Goal: Task Accomplishment & Management: Use online tool/utility

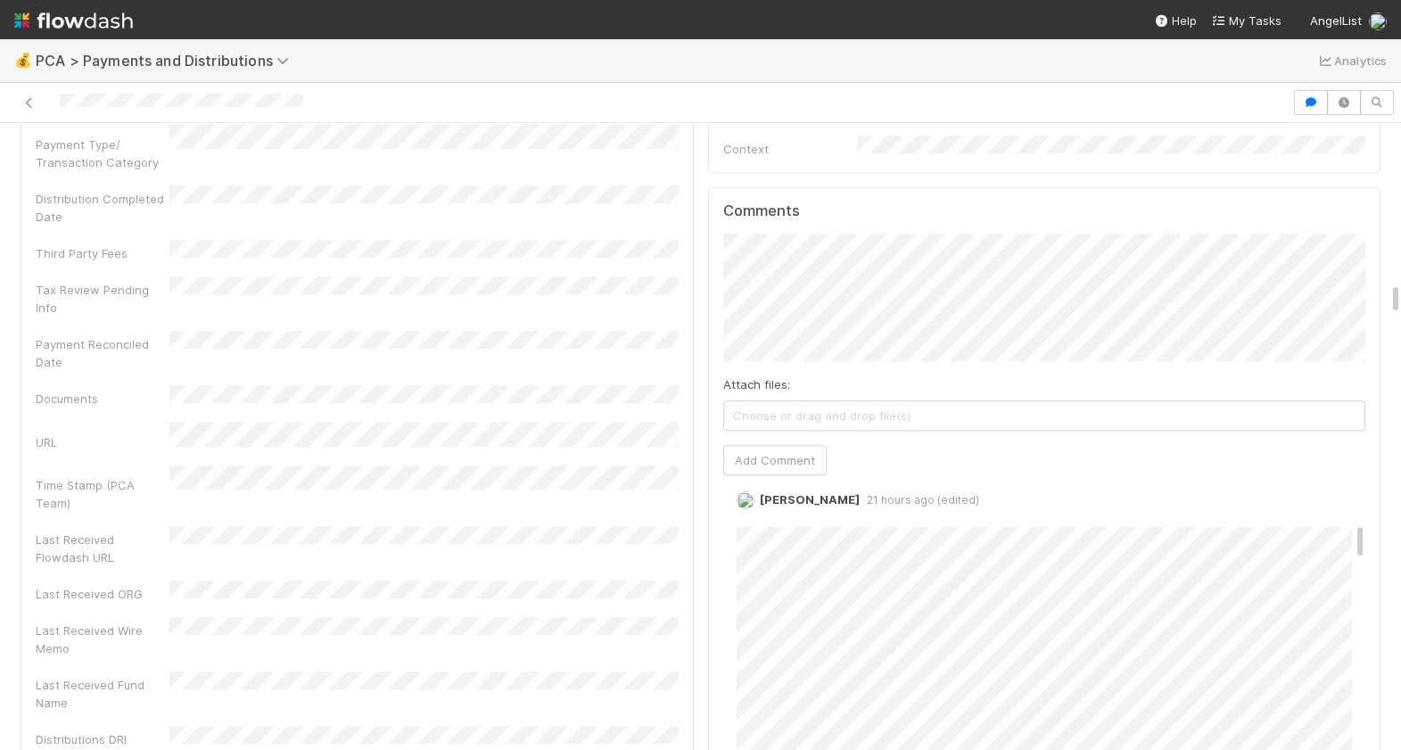
scroll to position [3137, 0]
click at [720, 219] on div "Comments Attach files: Choose or drag and drop file(s) Add Comment David Bodell…" at bounding box center [1044, 527] width 673 height 667
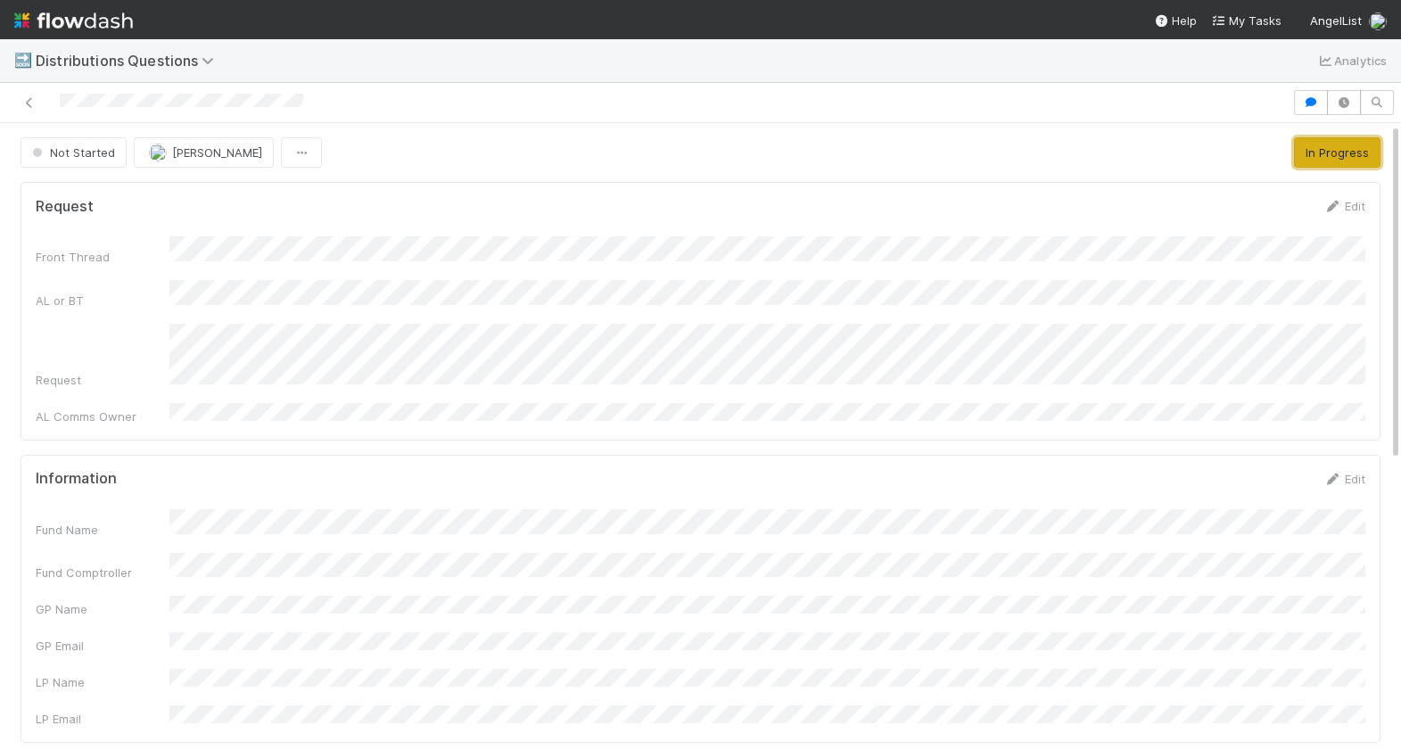
click at [1350, 151] on button "In Progress" at bounding box center [1337, 152] width 87 height 30
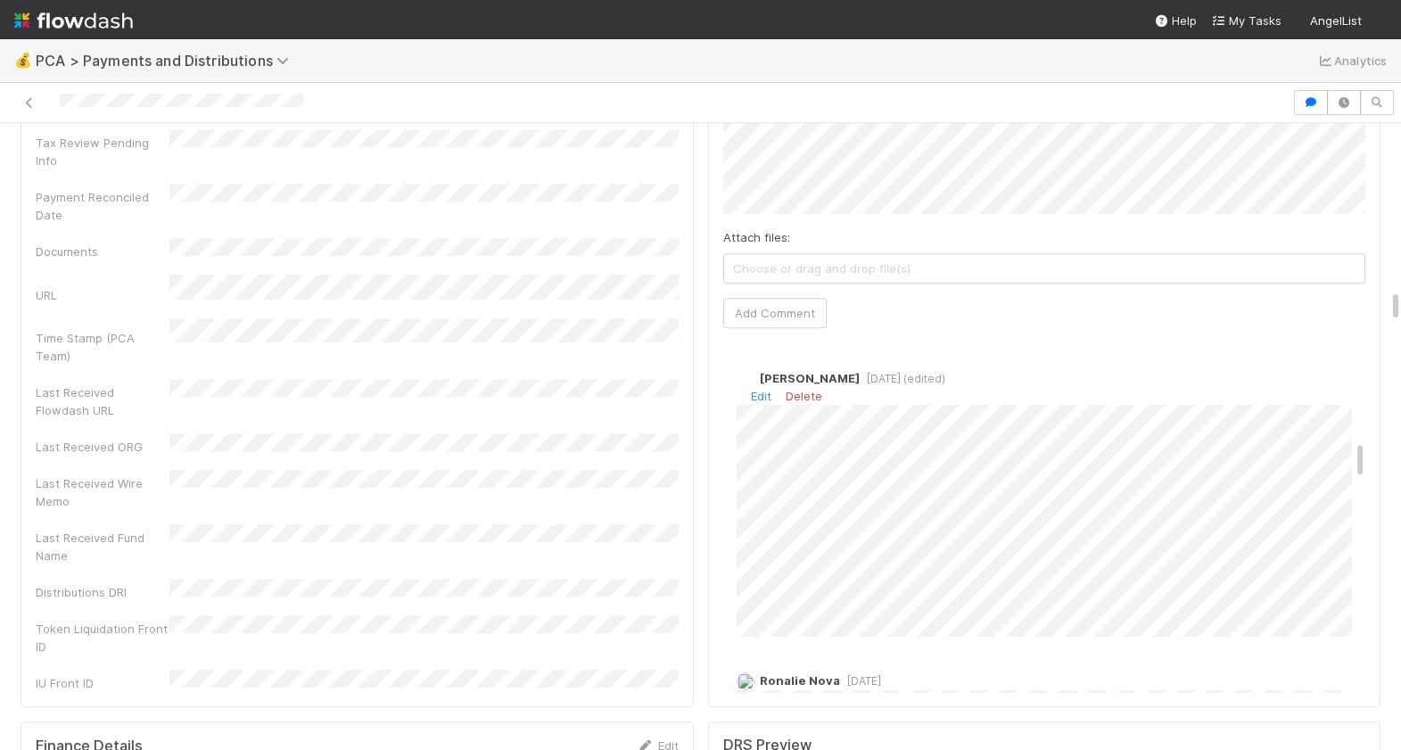
scroll to position [912, 0]
click at [758, 392] on link "Edit" at bounding box center [761, 399] width 21 height 14
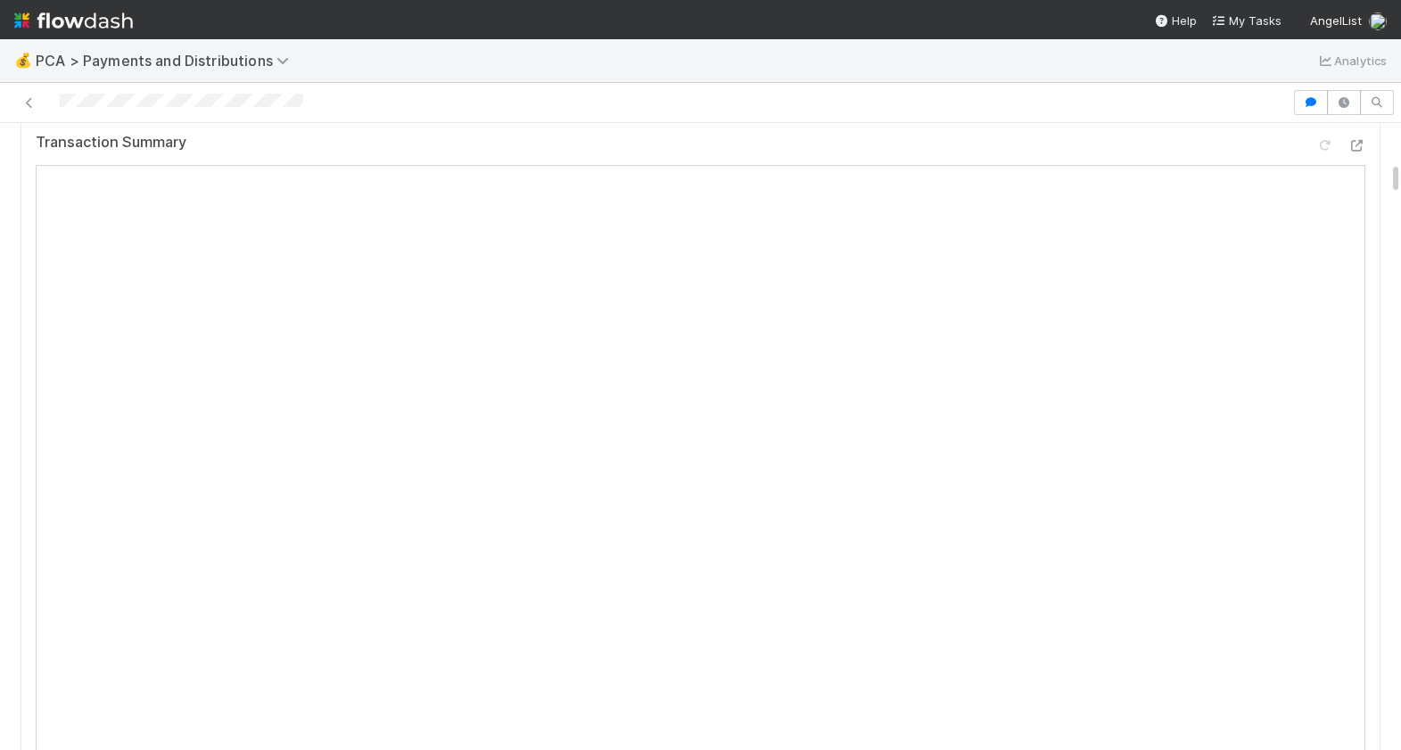
scroll to position [661, 0]
click at [1358, 205] on div at bounding box center [1357, 201] width 18 height 18
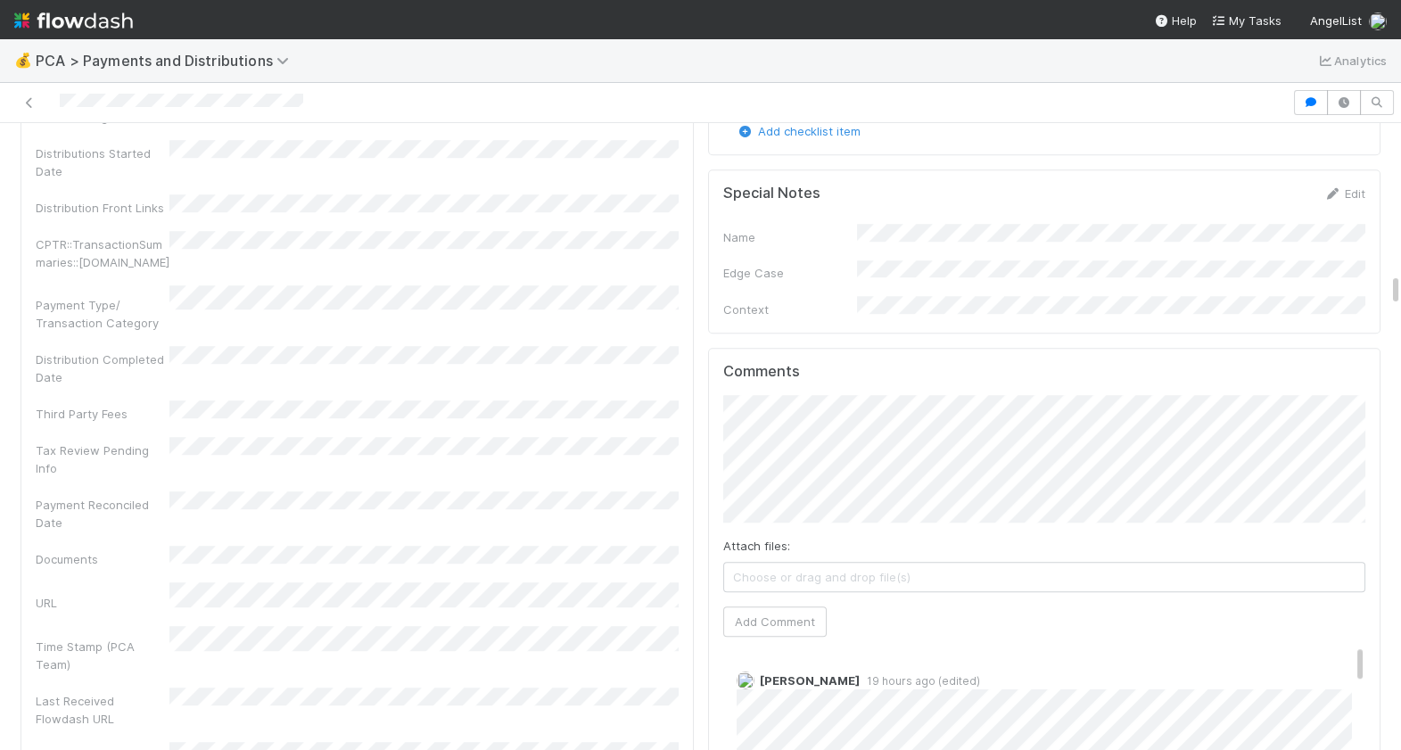
scroll to position [2984, 0]
click at [770, 606] on button "Add Comment" at bounding box center [774, 621] width 103 height 30
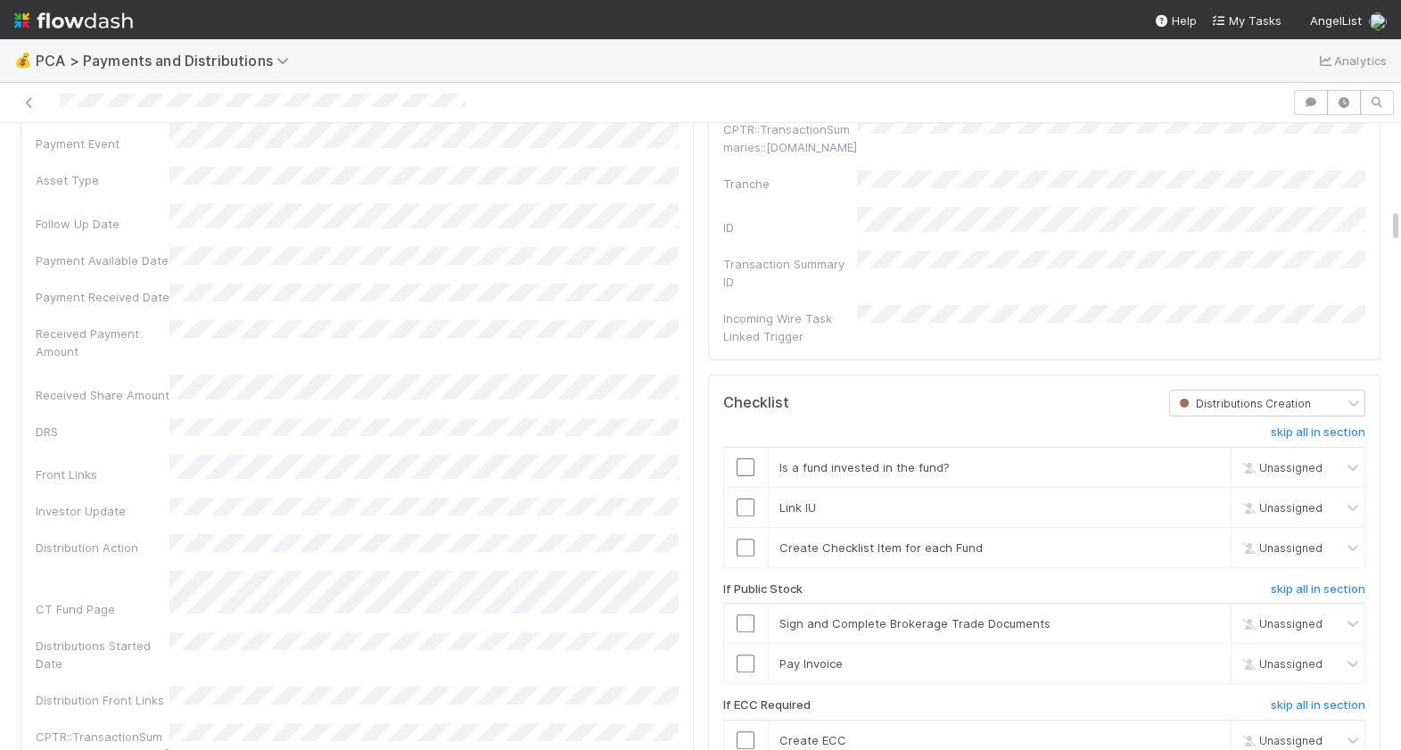
scroll to position [1570, 0]
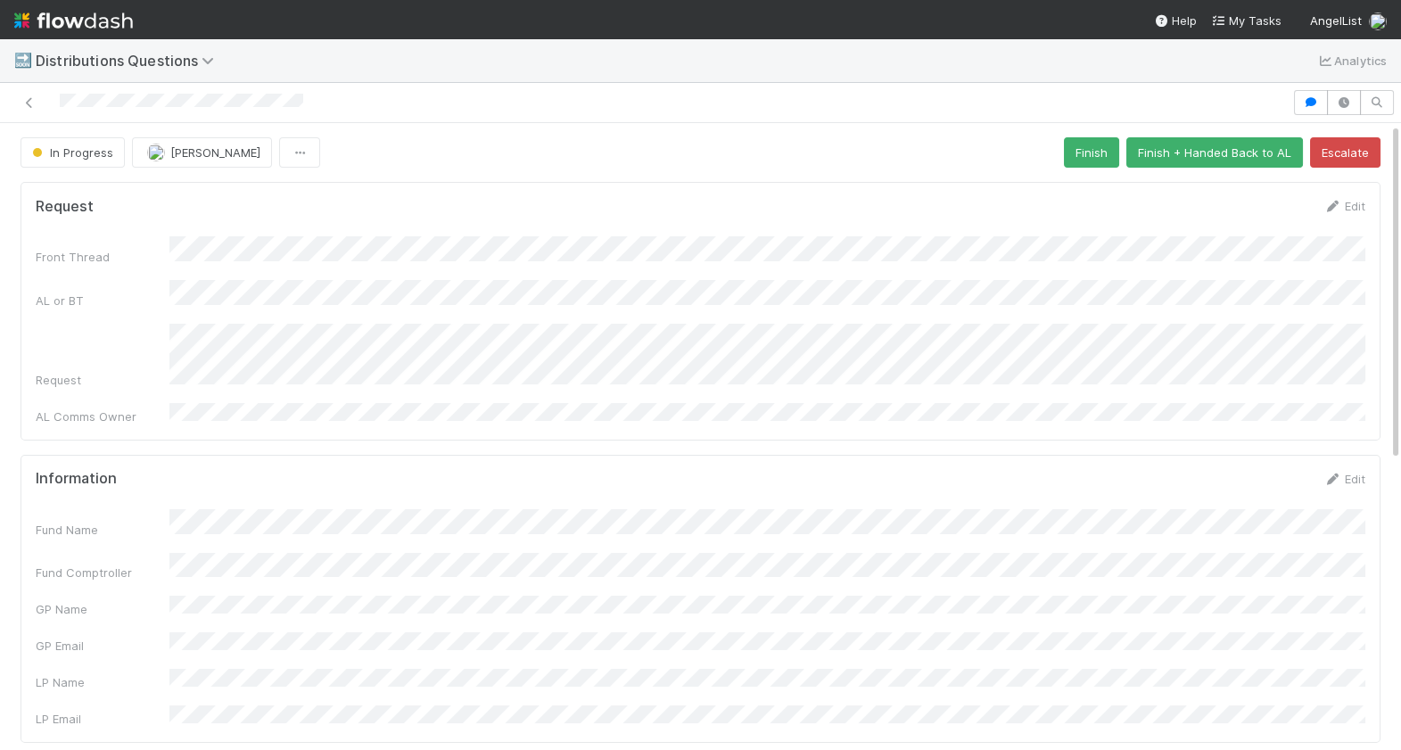
click at [411, 120] on div at bounding box center [700, 103] width 1401 height 40
click at [755, 194] on div "Request Edit Front Thread AL or BT Request AL Comms Owner" at bounding box center [701, 311] width 1360 height 258
click at [720, 157] on div "In Progress Berkley Cade Finish Finish + Handed Back to AL Escalate" at bounding box center [701, 152] width 1360 height 30
click at [615, 261] on div "Front Thread AL or BT Request AL Comms Owner" at bounding box center [701, 330] width 1330 height 188
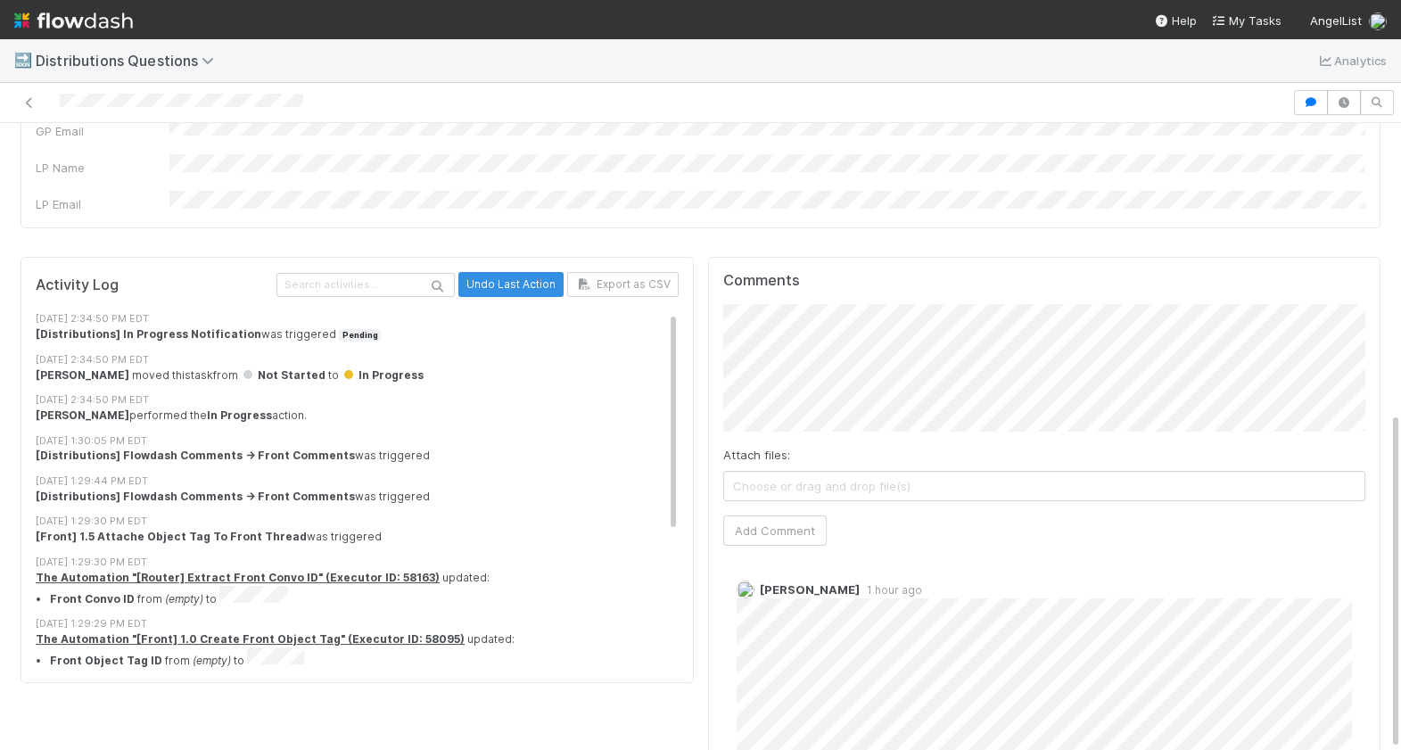
scroll to position [535, 0]
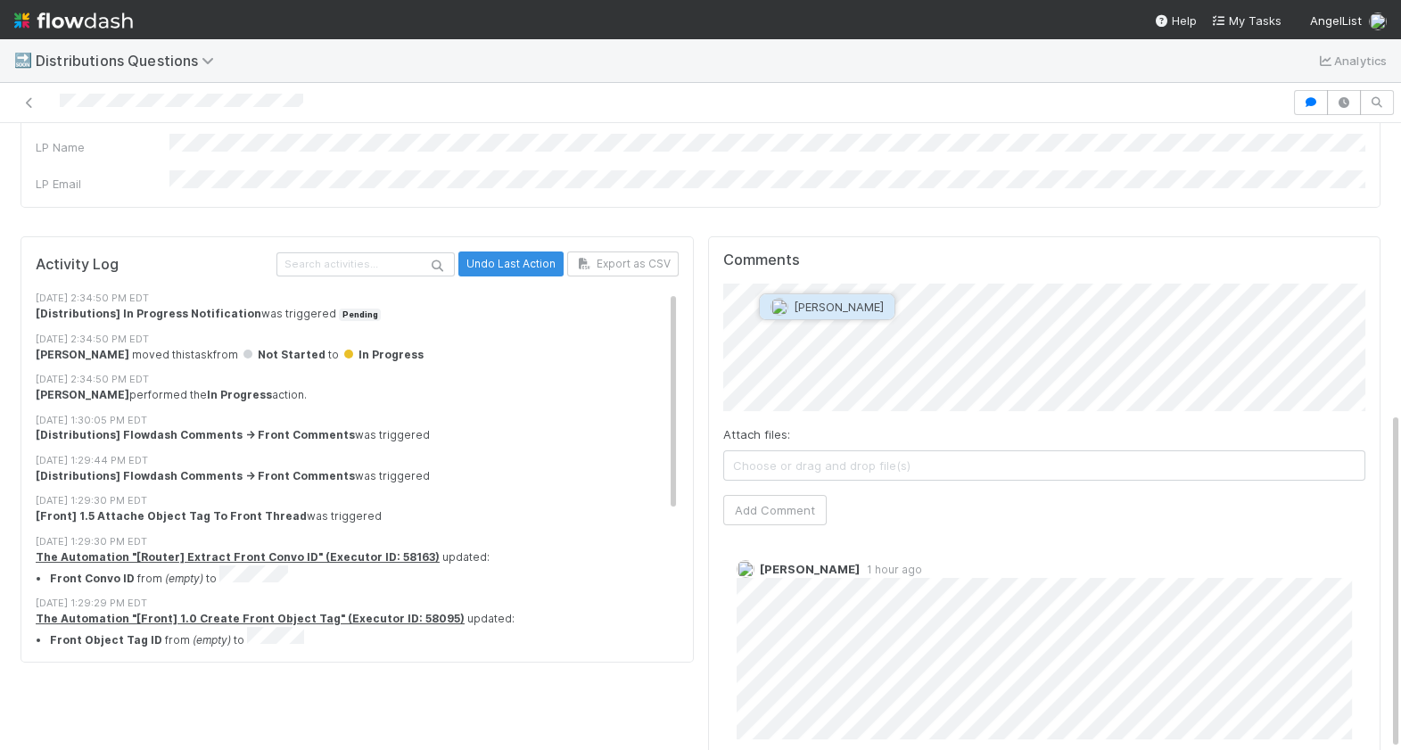
click at [885, 299] on button "Micah Sucherman" at bounding box center [827, 306] width 135 height 25
click at [794, 495] on button "Add Comment" at bounding box center [774, 510] width 103 height 30
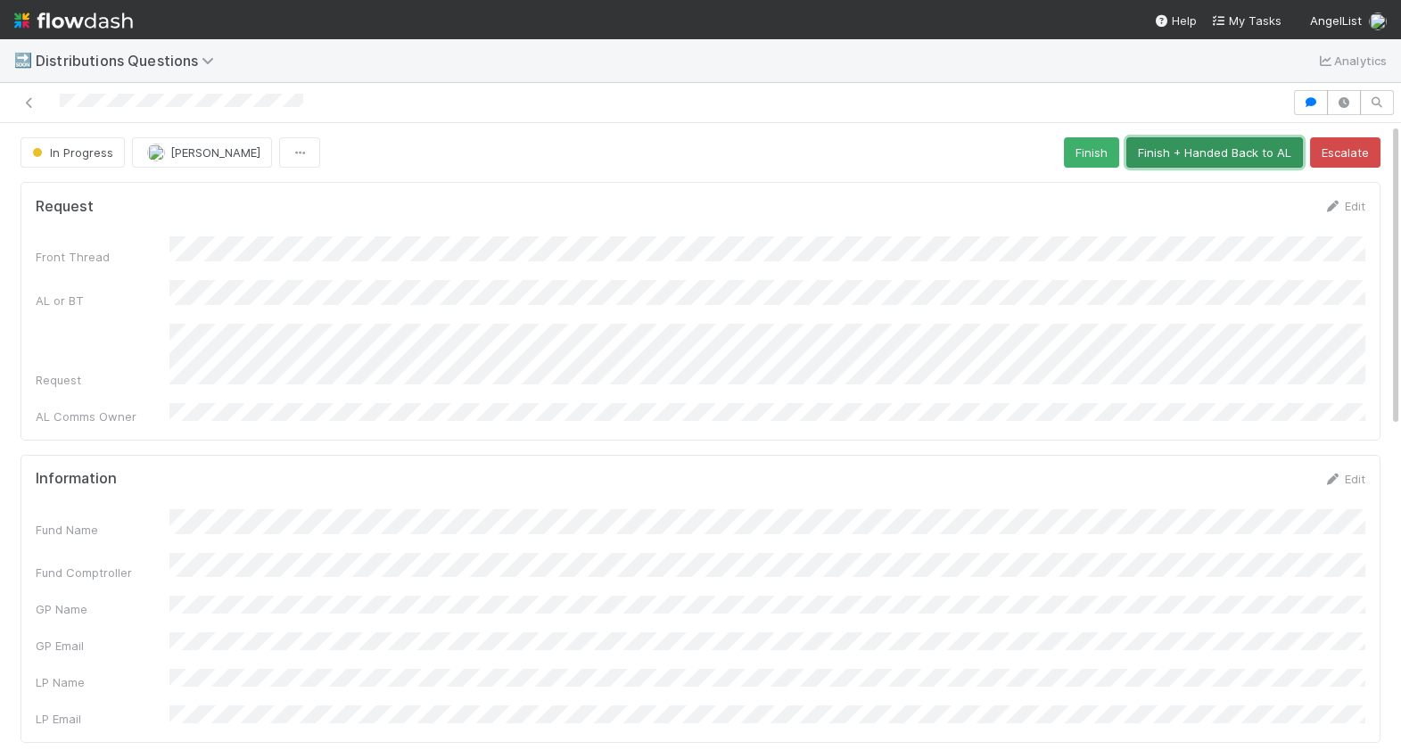
click at [1203, 154] on button "Finish + Handed Back to AL" at bounding box center [1215, 152] width 177 height 30
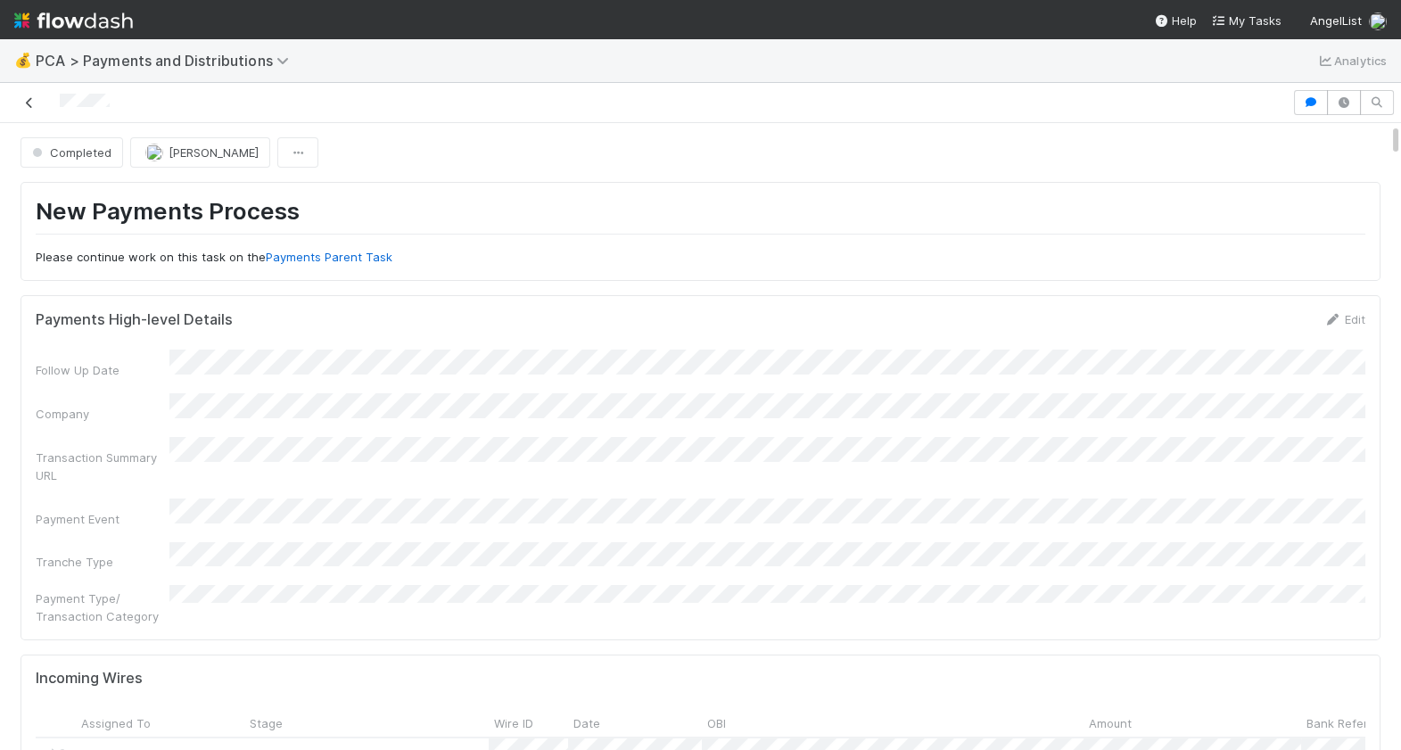
click at [30, 101] on icon at bounding box center [30, 103] width 18 height 12
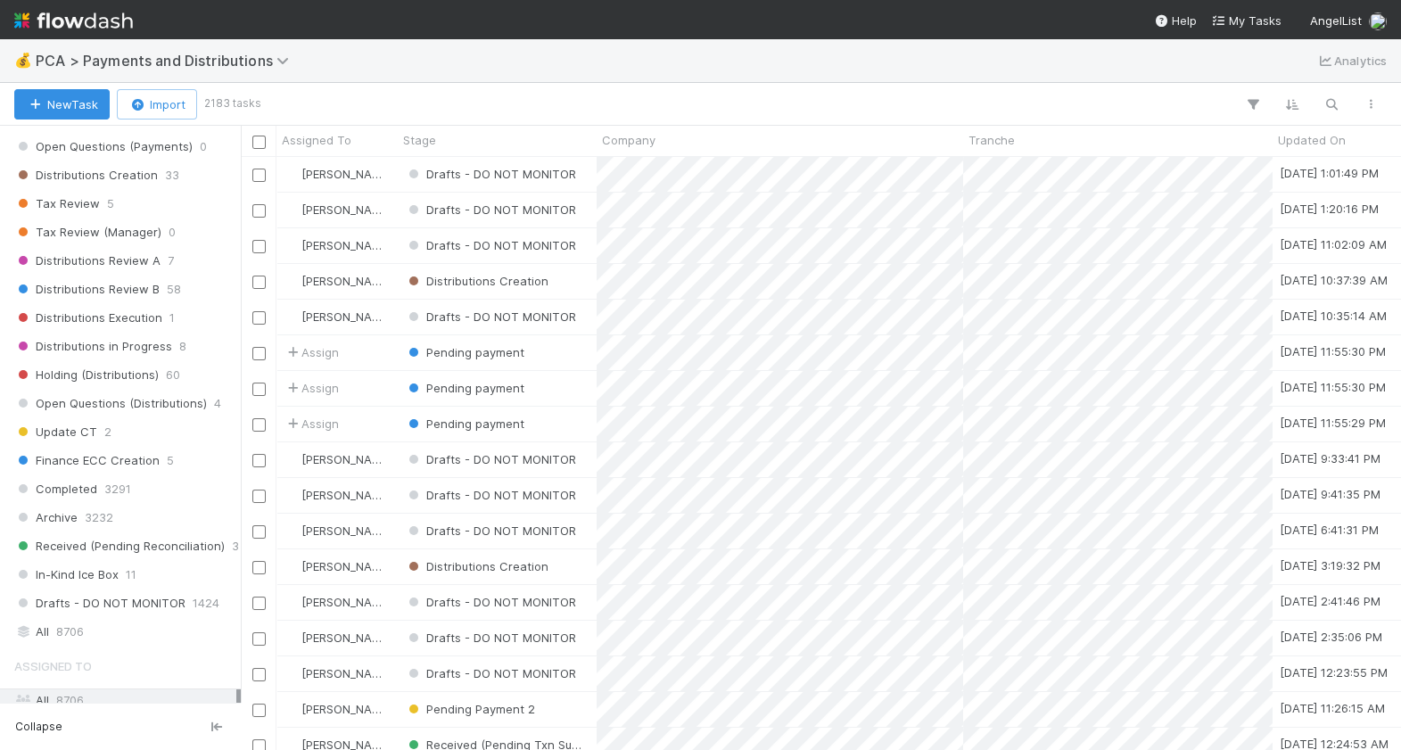
scroll to position [1302, 0]
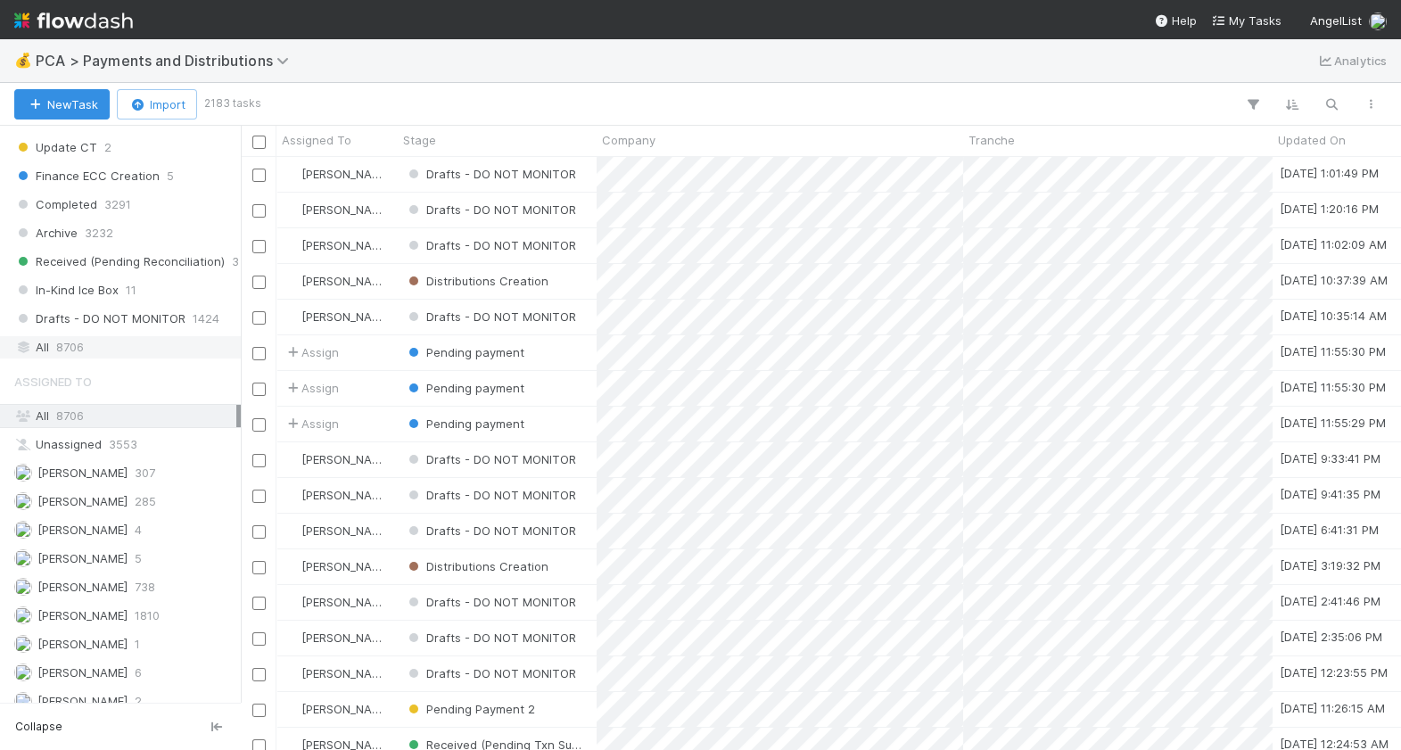
click at [62, 345] on span "8706" at bounding box center [70, 347] width 28 height 22
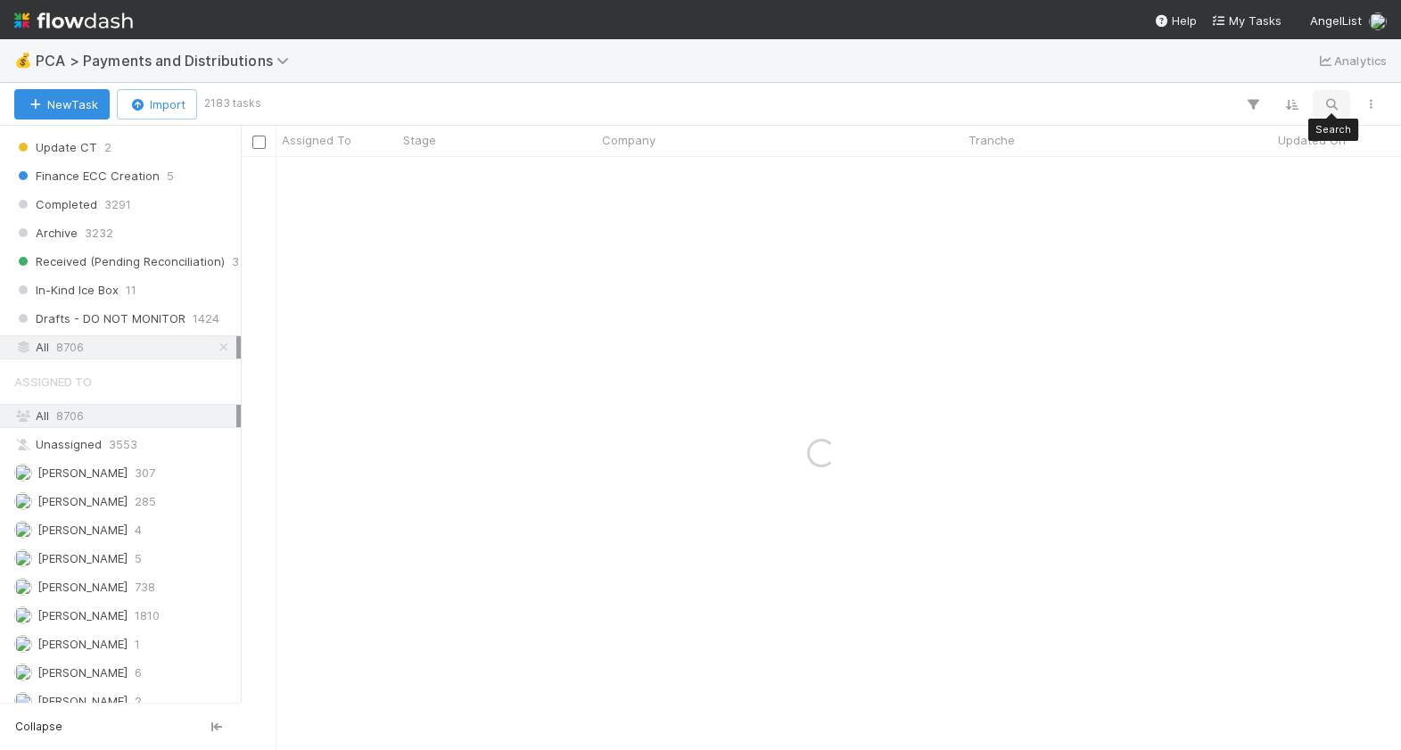
click at [1342, 97] on button "button" at bounding box center [1332, 104] width 32 height 23
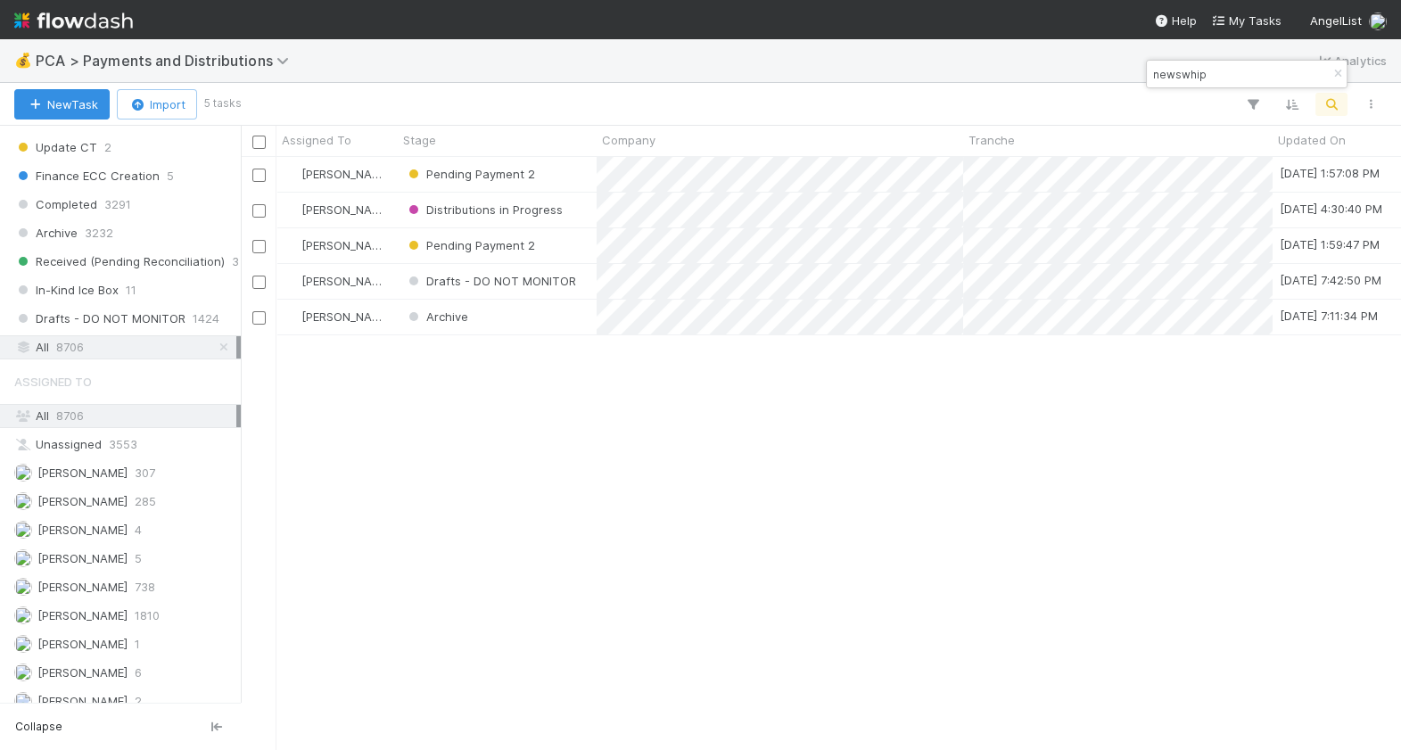
scroll to position [593, 1160]
type input "newswhip"
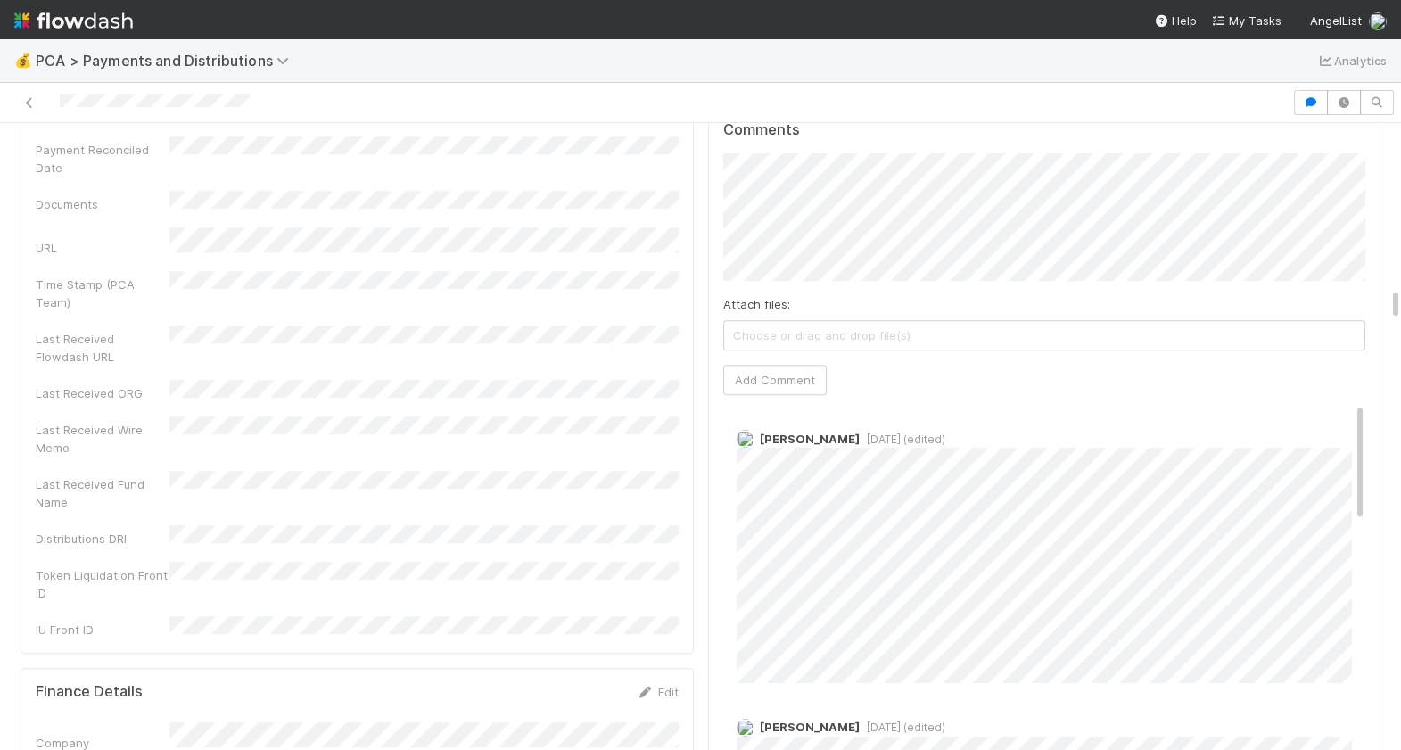
scroll to position [3265, 0]
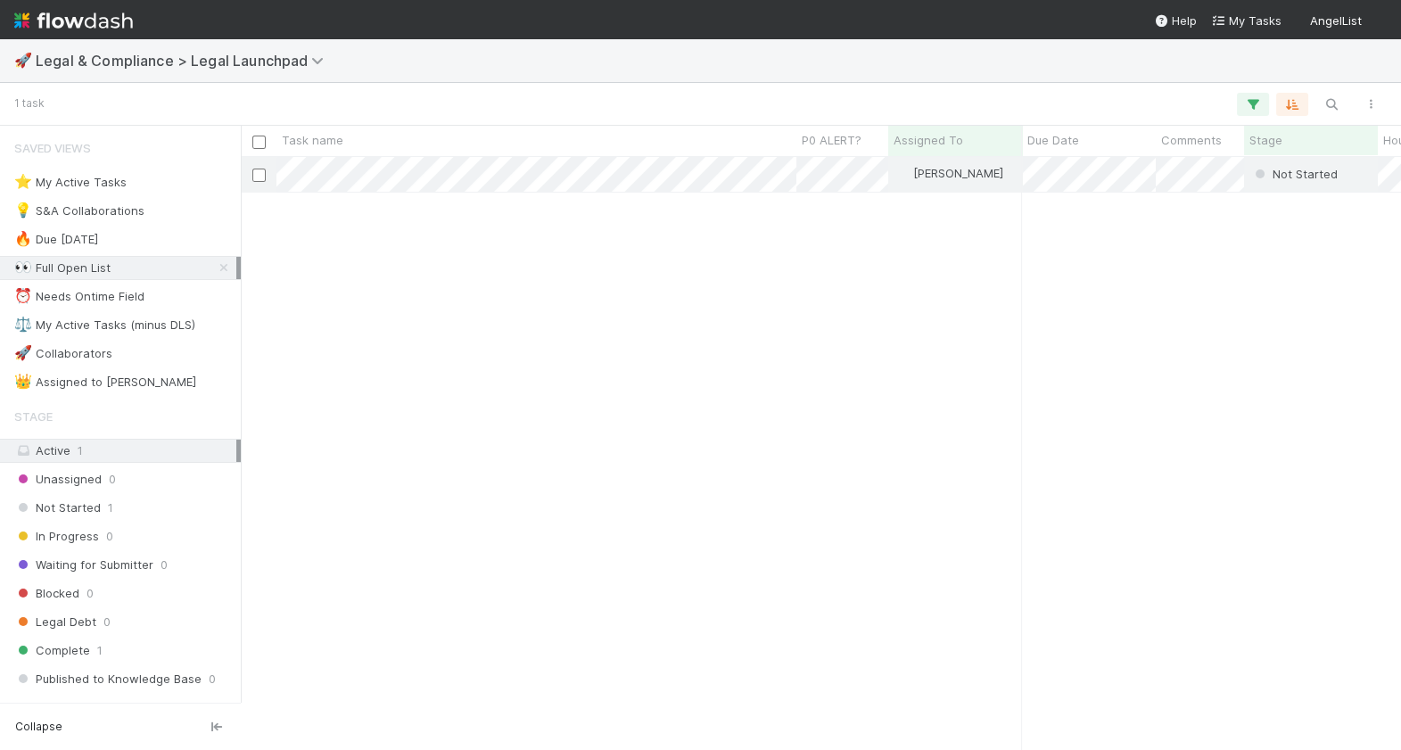
scroll to position [593, 1160]
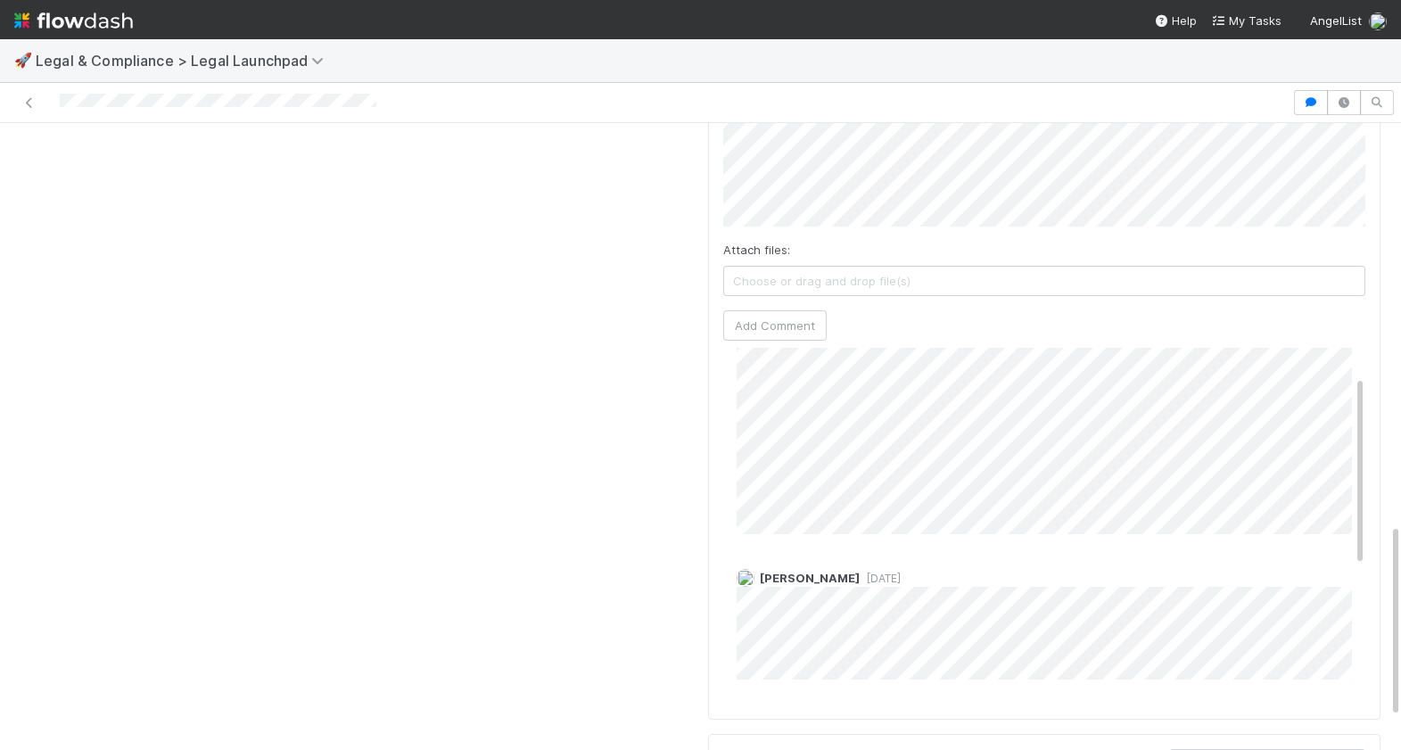
scroll to position [64, 0]
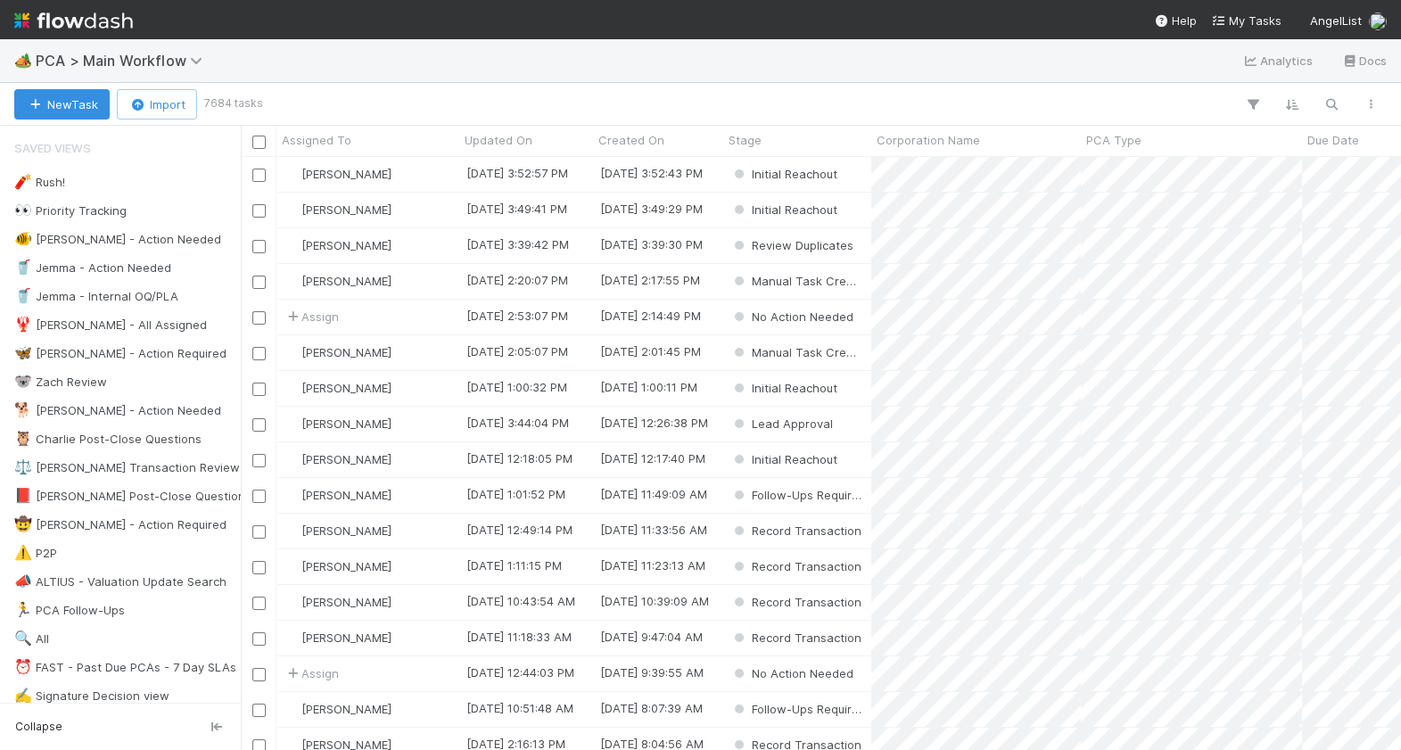
scroll to position [593, 1160]
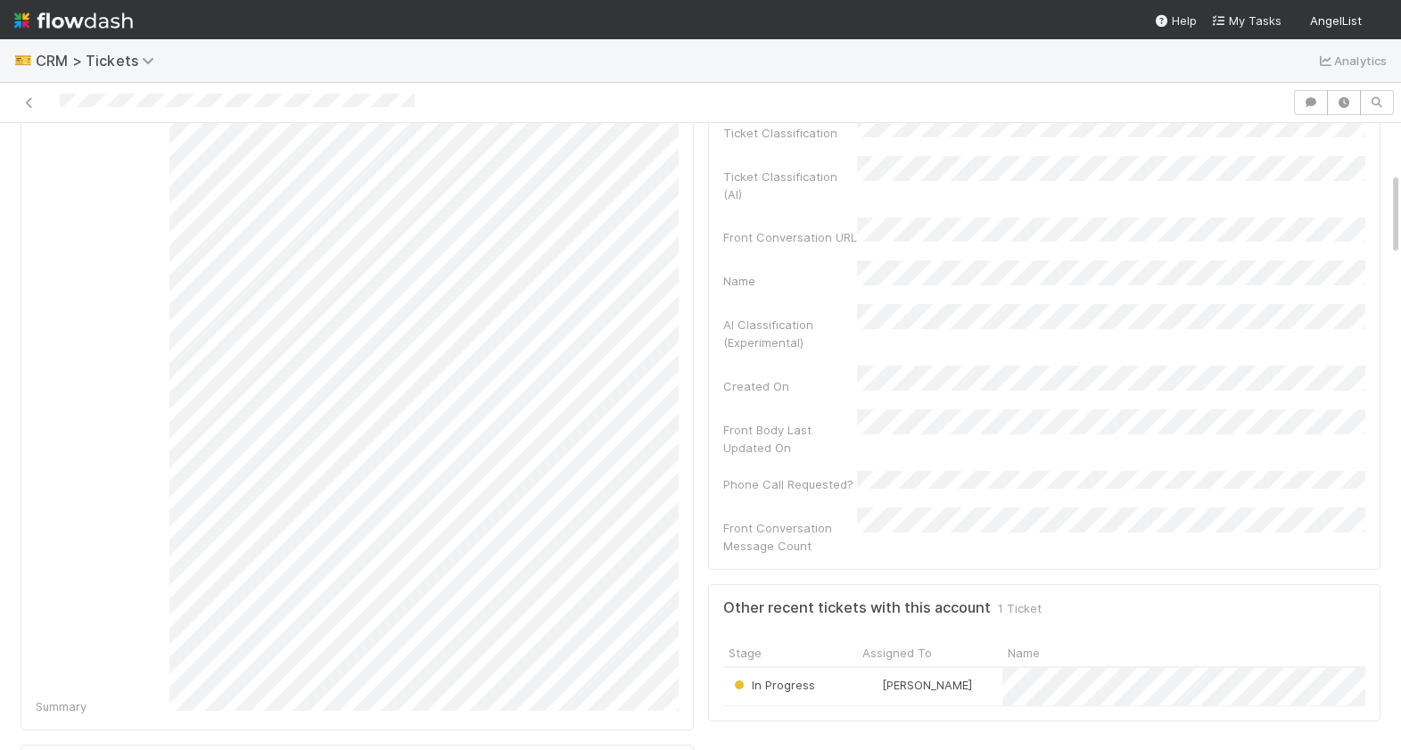
scroll to position [386, 0]
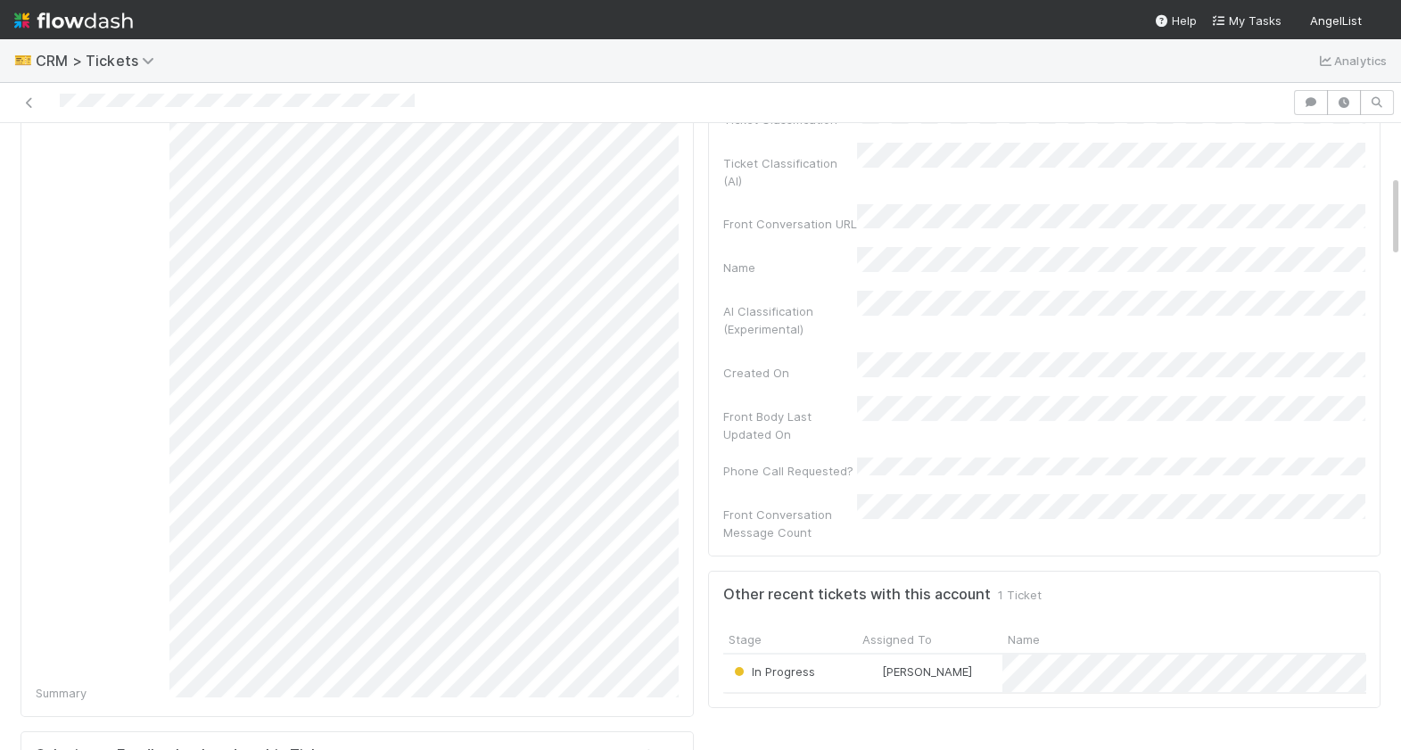
click at [980, 655] on div "[PERSON_NAME]" at bounding box center [929, 673] width 145 height 37
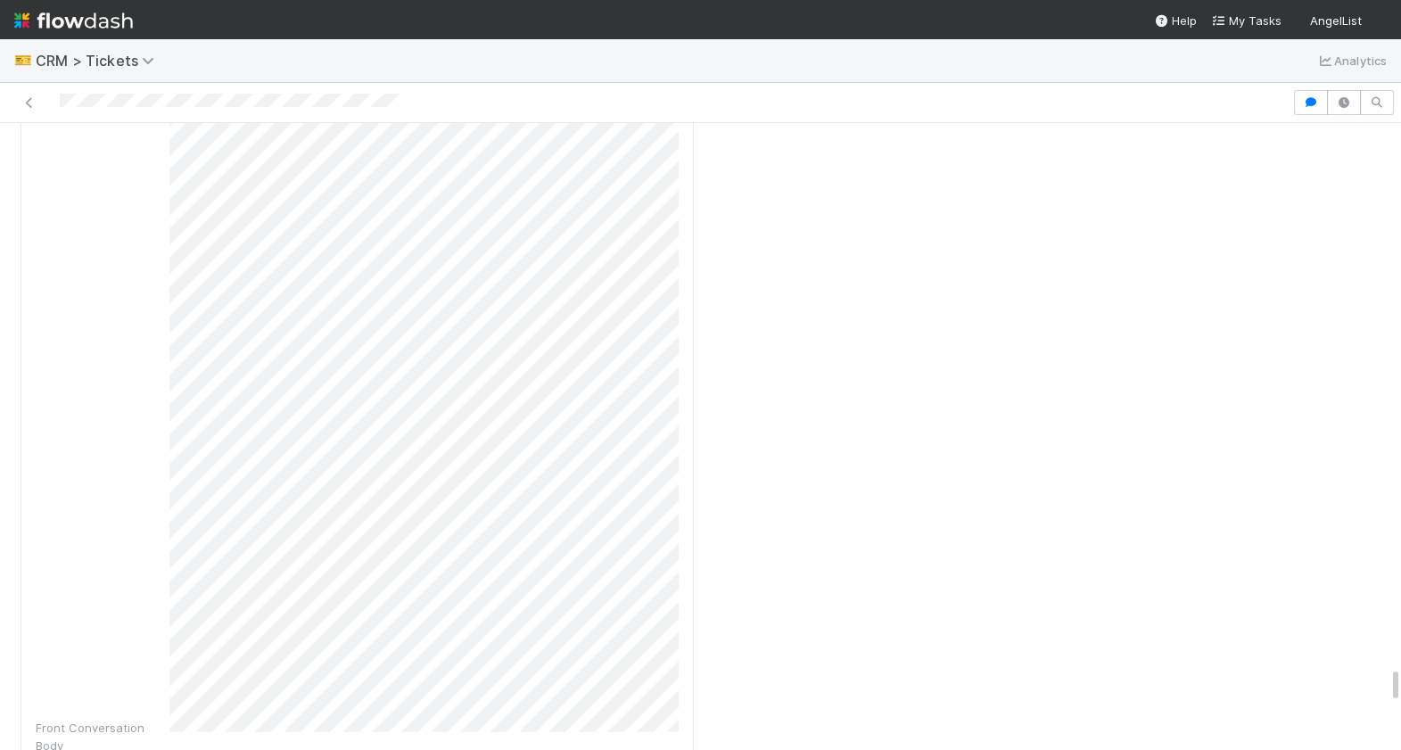
scroll to position [9930, 0]
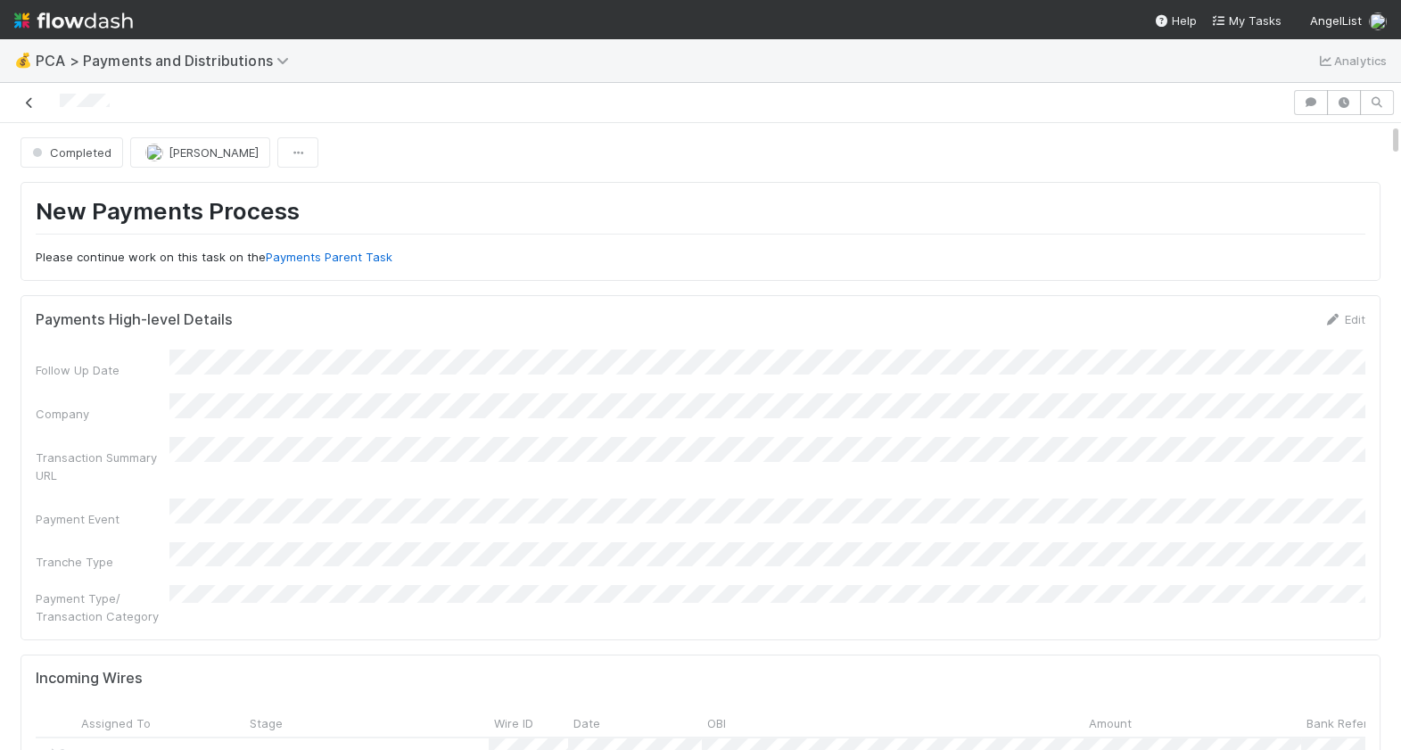
click at [32, 108] on link at bounding box center [30, 103] width 18 height 18
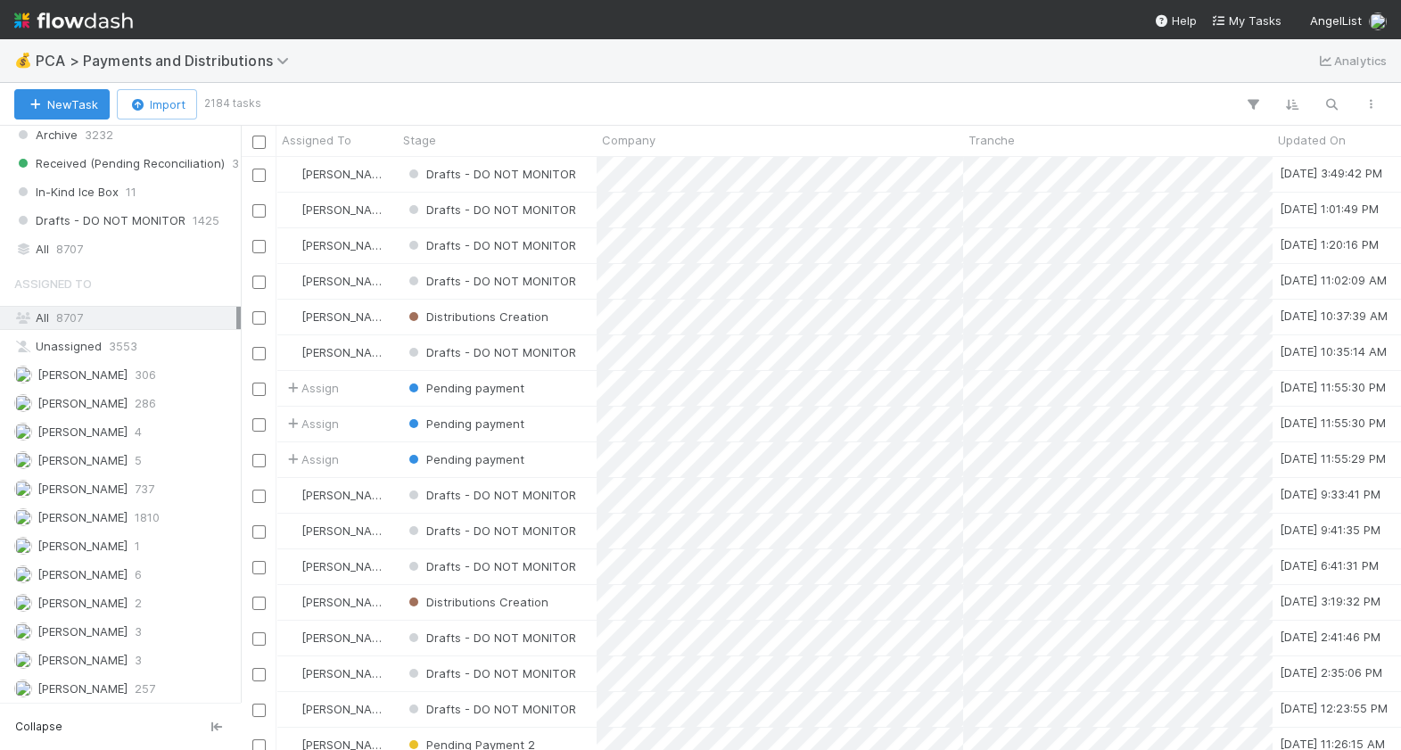
scroll to position [1375, 0]
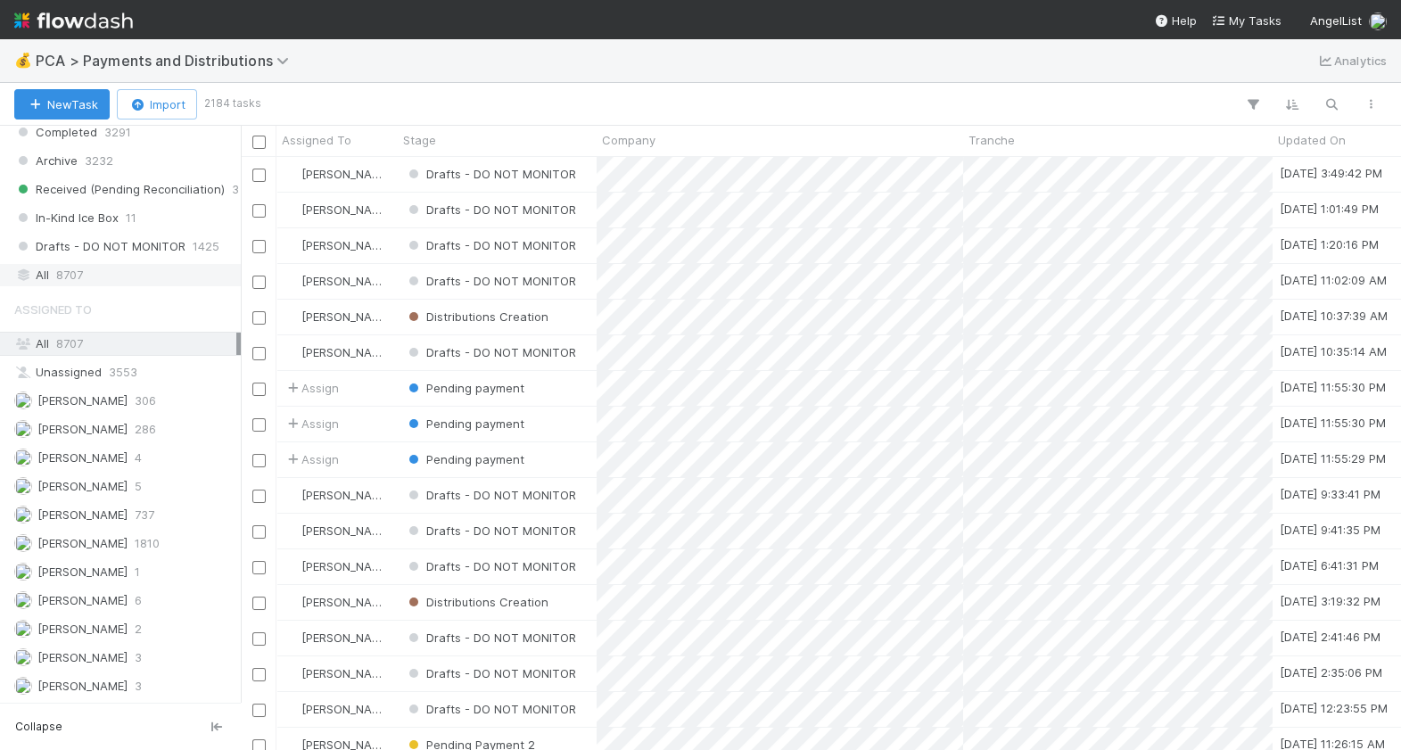
click at [90, 264] on div "All 8707" at bounding box center [125, 275] width 222 height 22
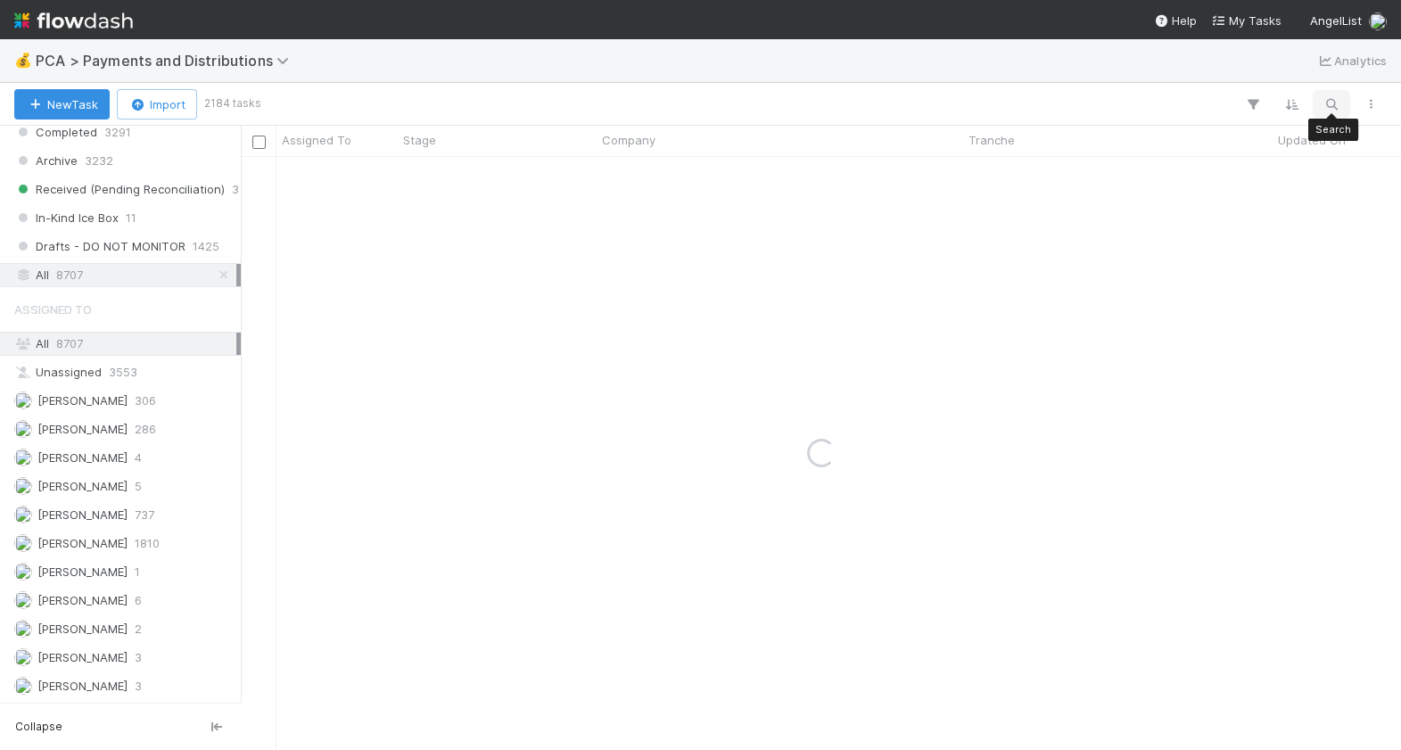
click at [1329, 110] on icon "button" at bounding box center [1332, 104] width 18 height 16
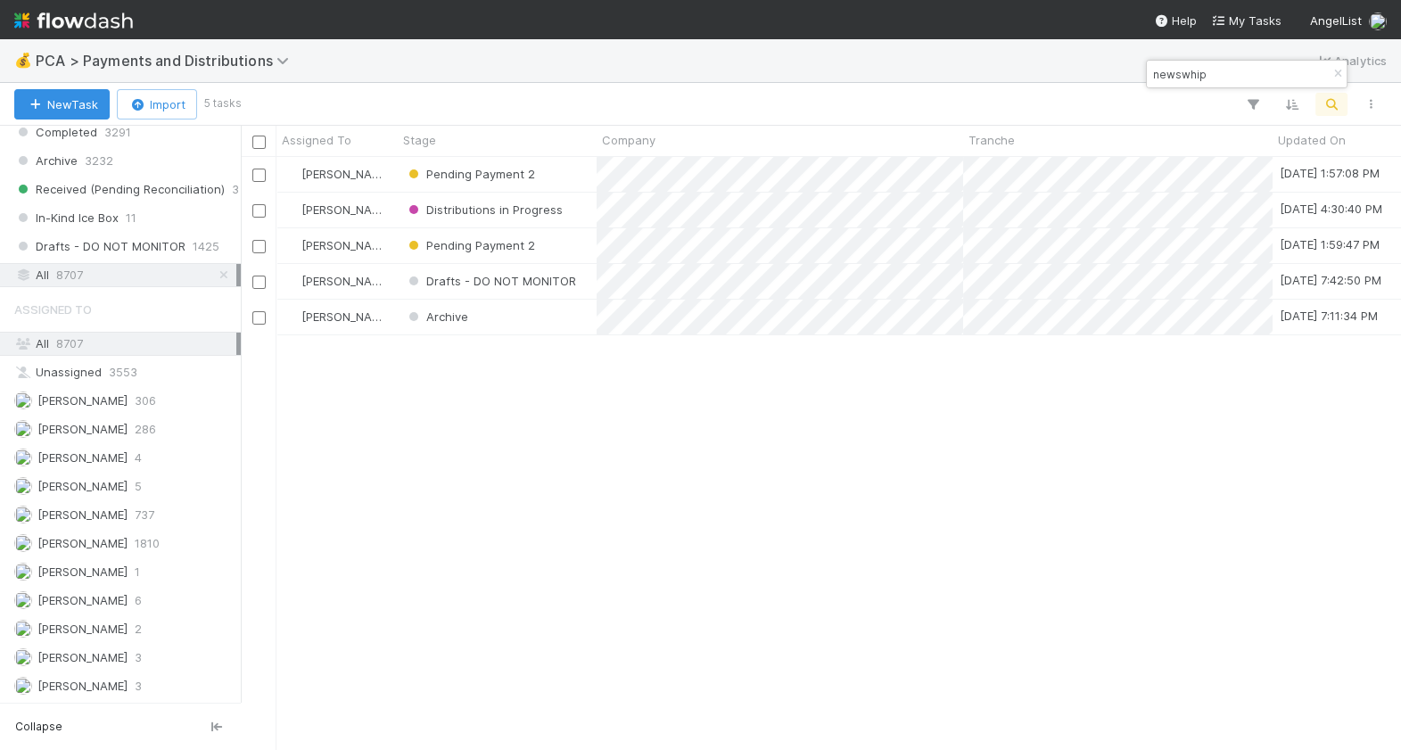
scroll to position [593, 1160]
type input "newswhip"
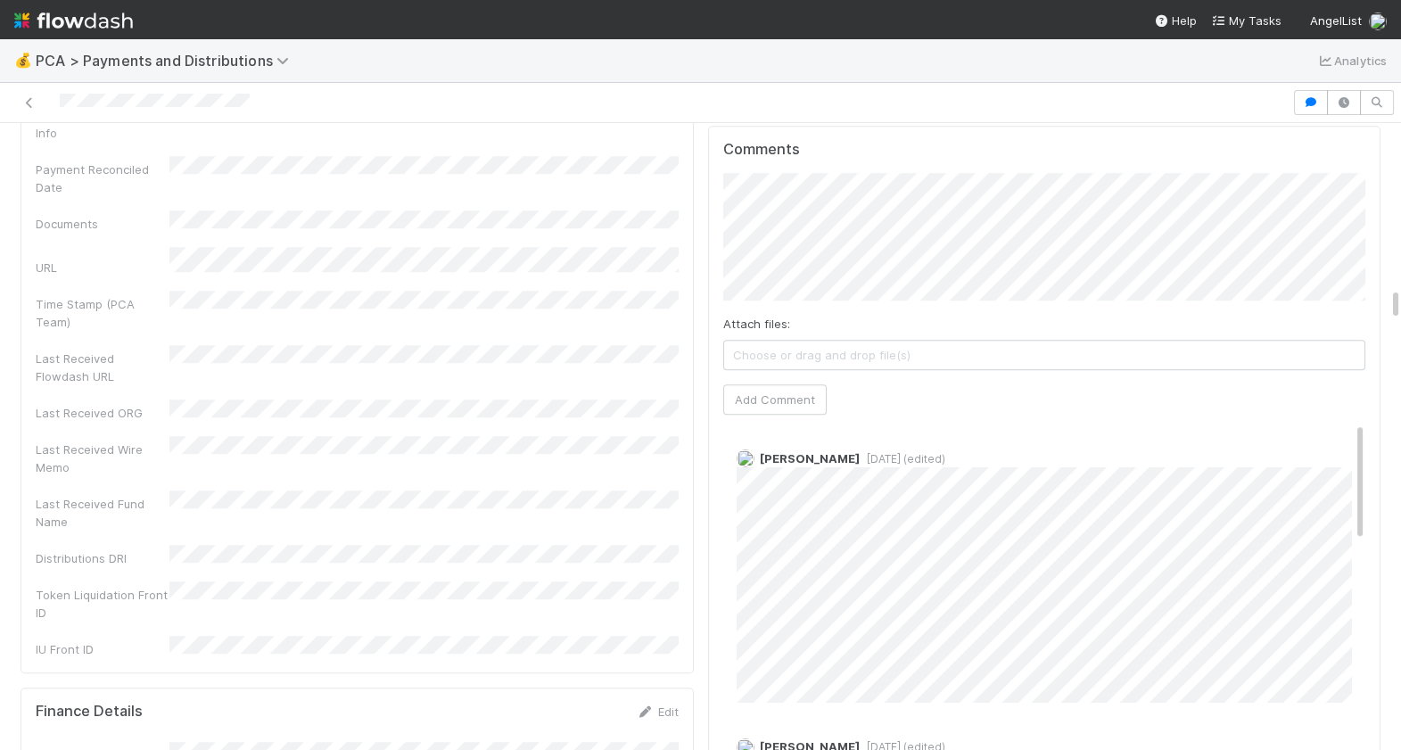
scroll to position [3203, 0]
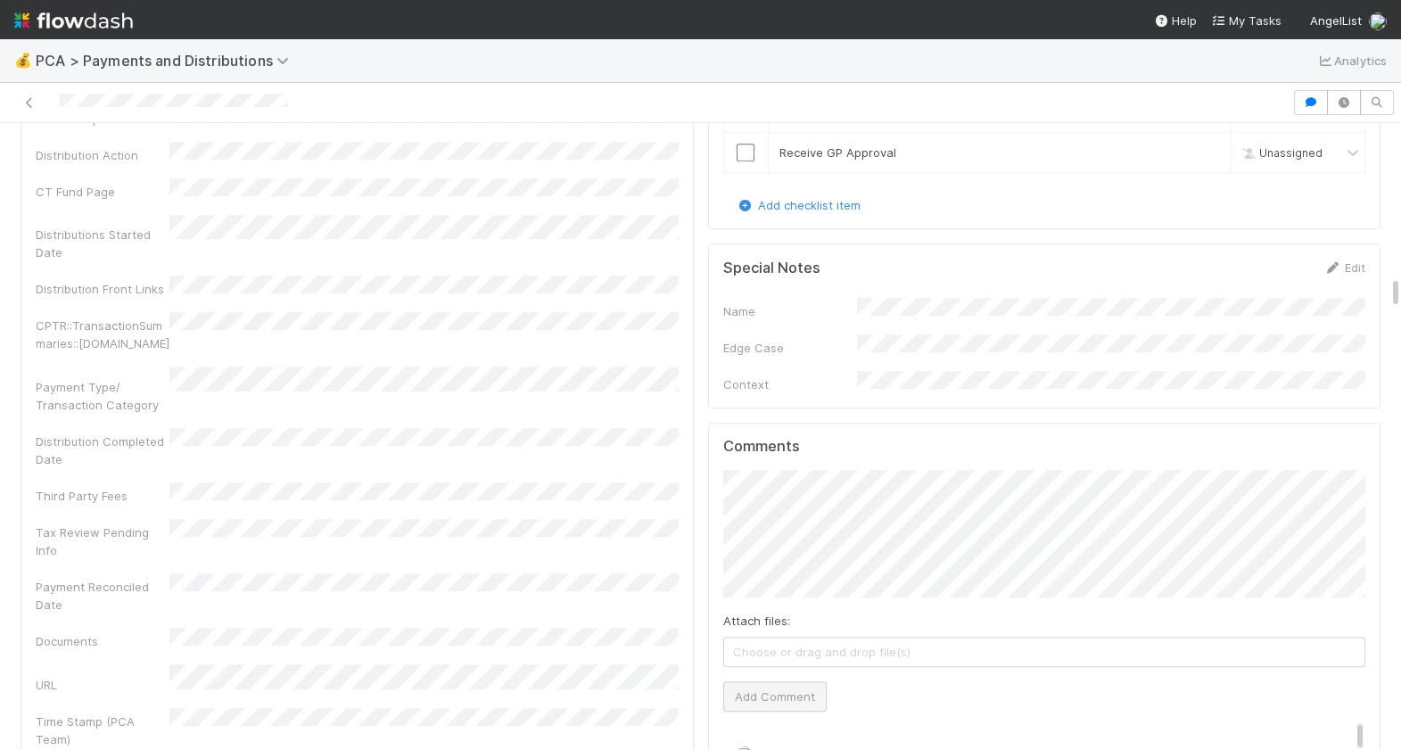
scroll to position [3079, 0]
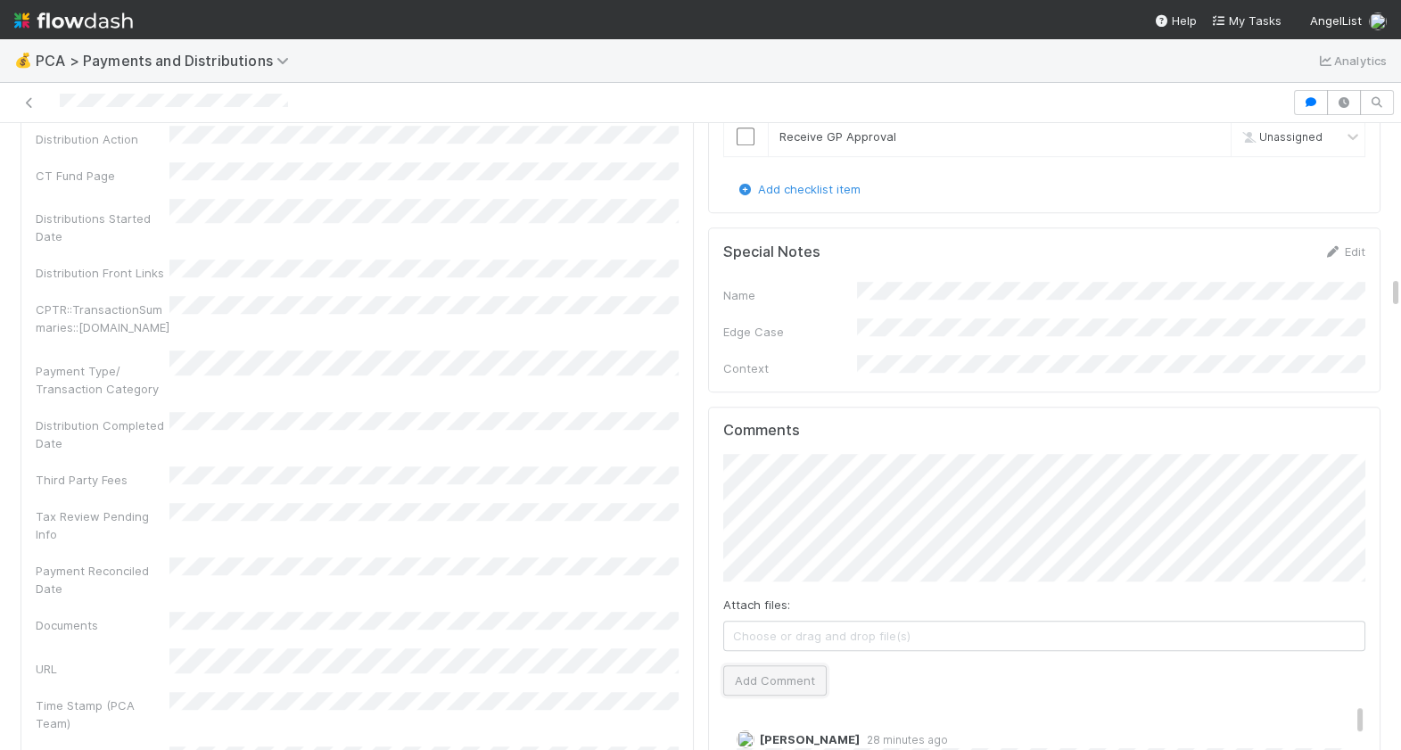
click at [767, 665] on button "Add Comment" at bounding box center [774, 680] width 103 height 30
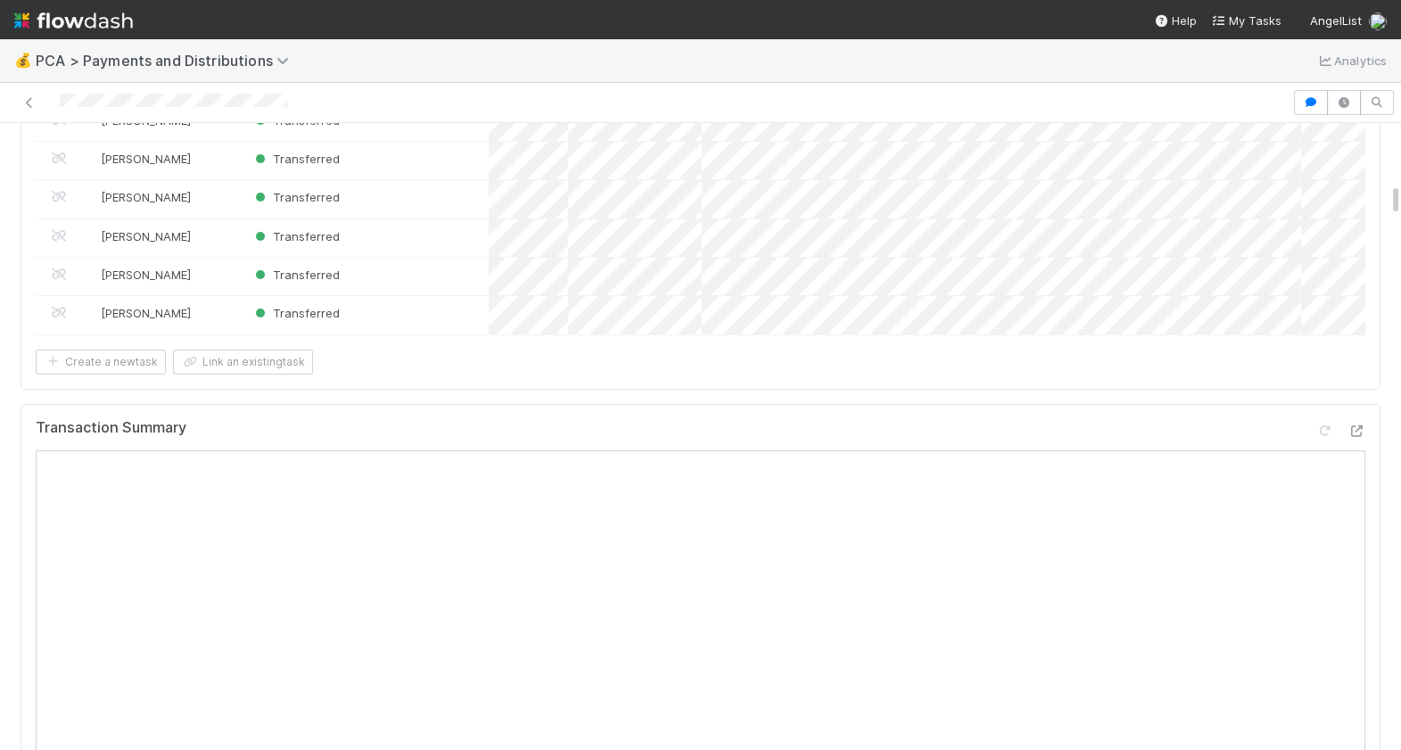
scroll to position [0, 0]
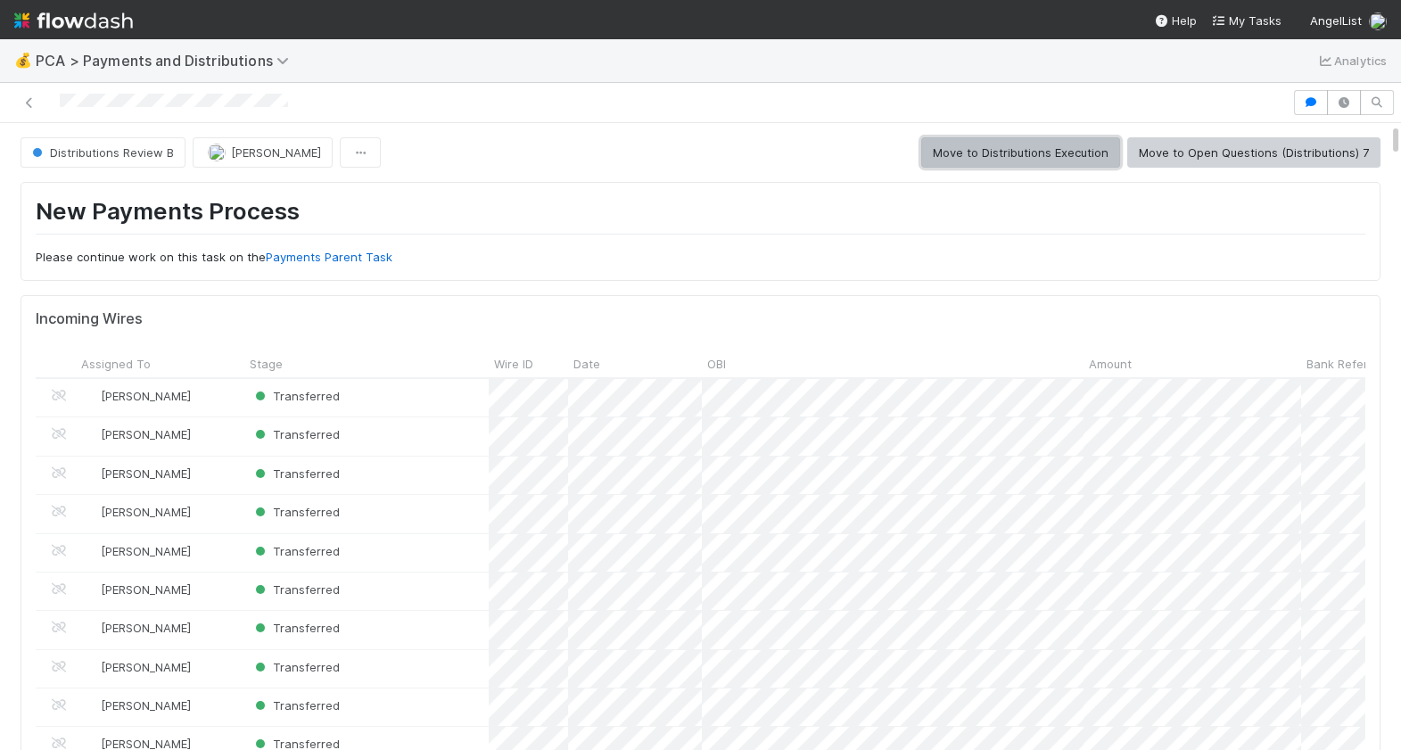
click at [995, 154] on button "Move to Distributions Execution" at bounding box center [1020, 152] width 199 height 30
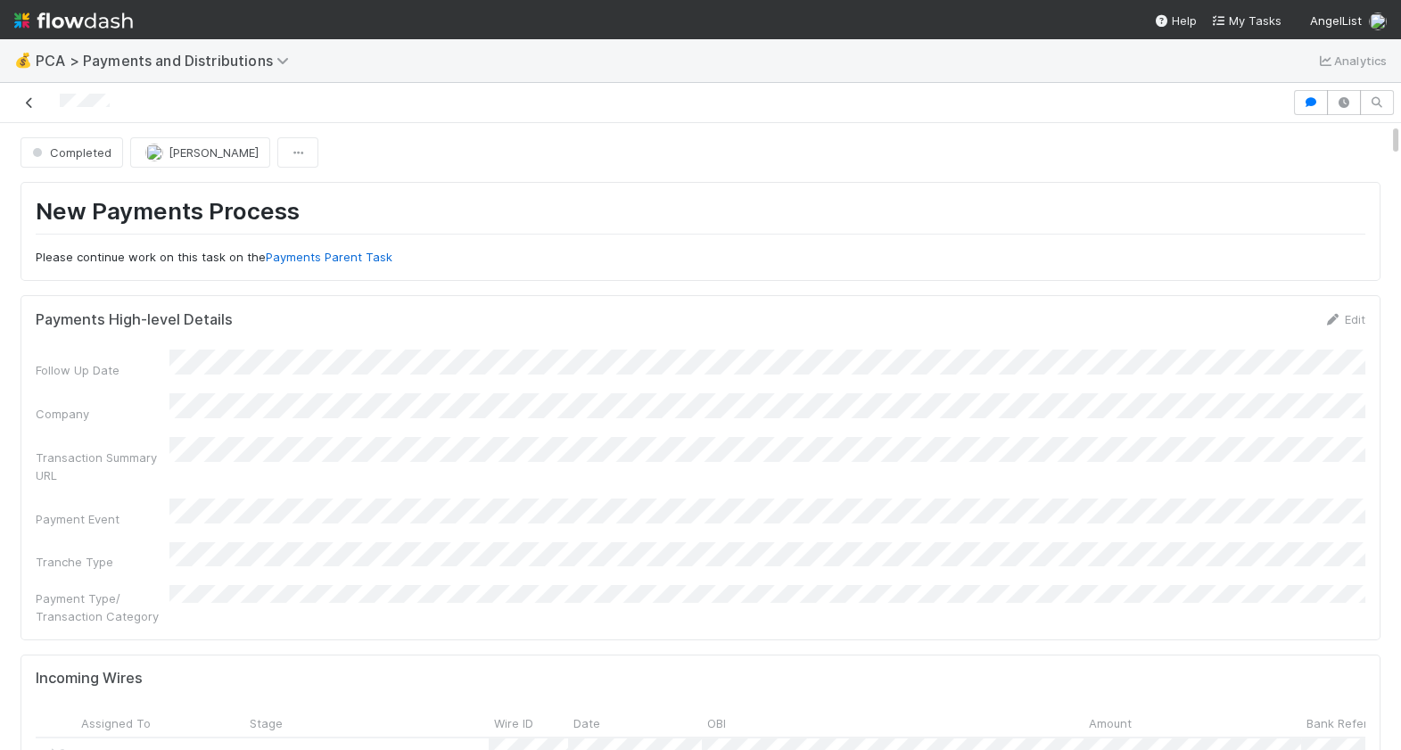
click at [28, 101] on icon at bounding box center [30, 103] width 18 height 12
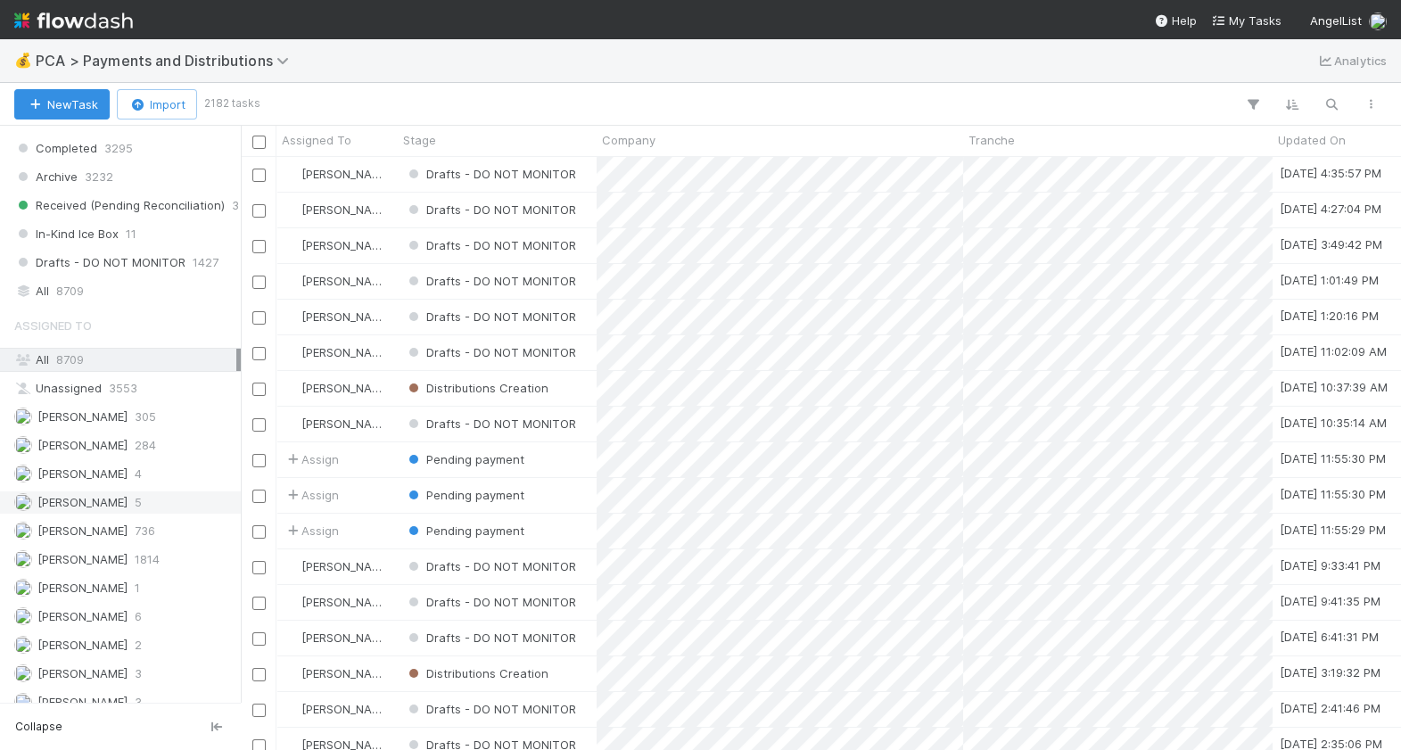
scroll to position [1223, 0]
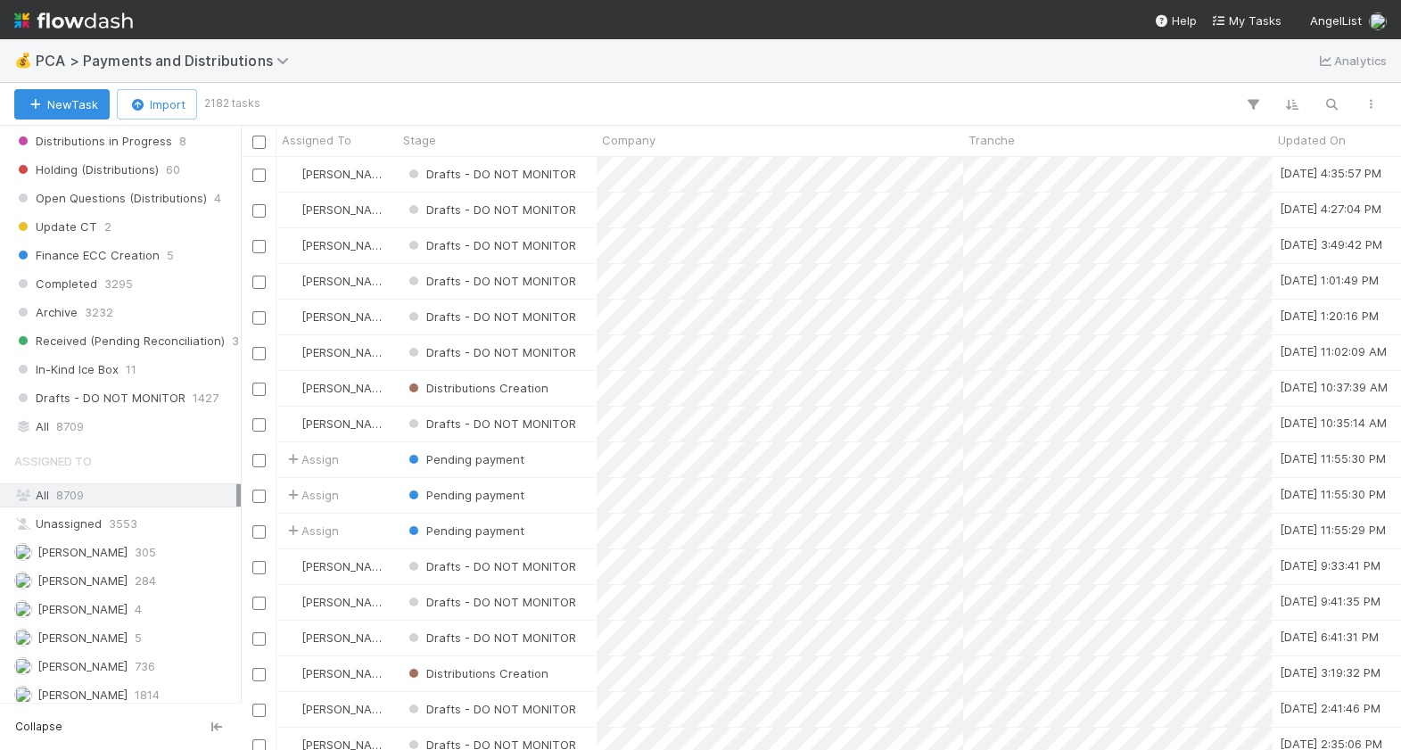
click at [86, 418] on div "All 8709" at bounding box center [125, 427] width 222 height 22
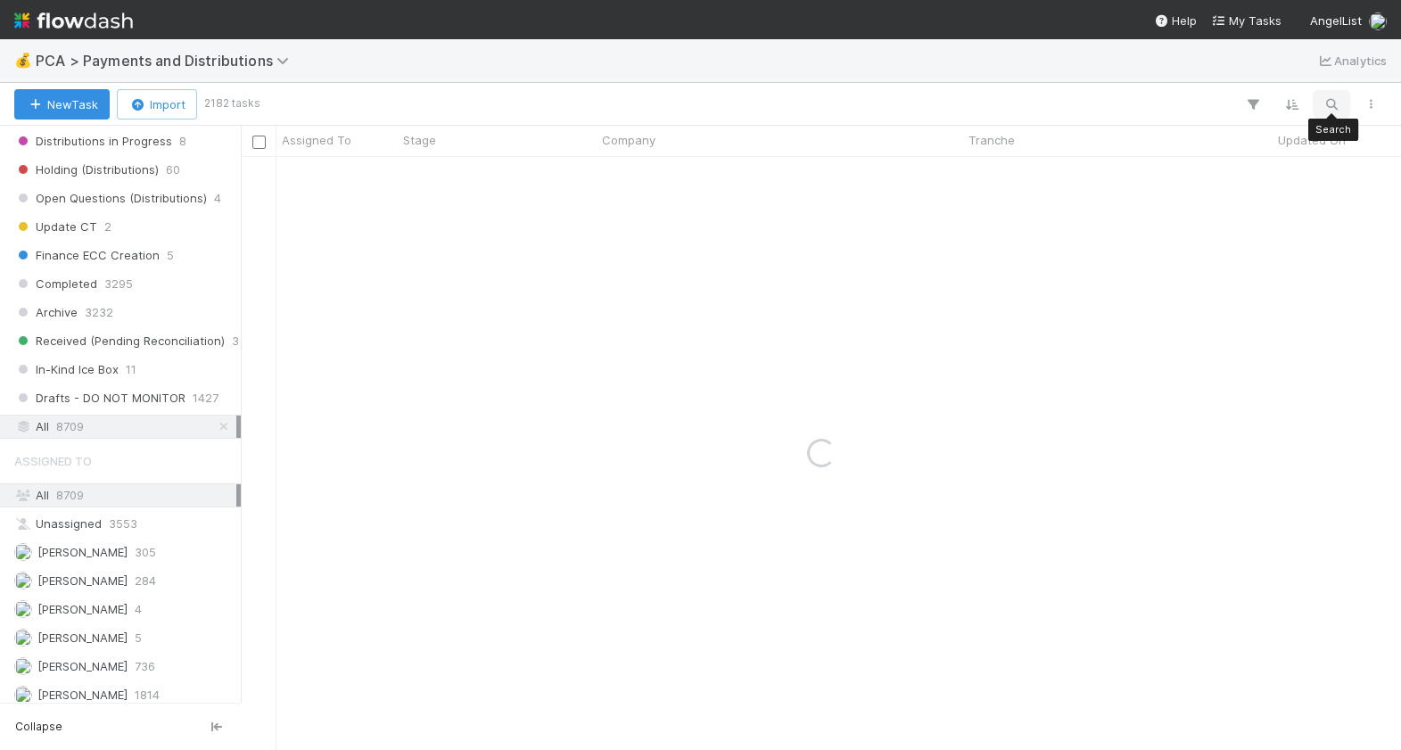
click at [1342, 101] on button "button" at bounding box center [1332, 104] width 32 height 23
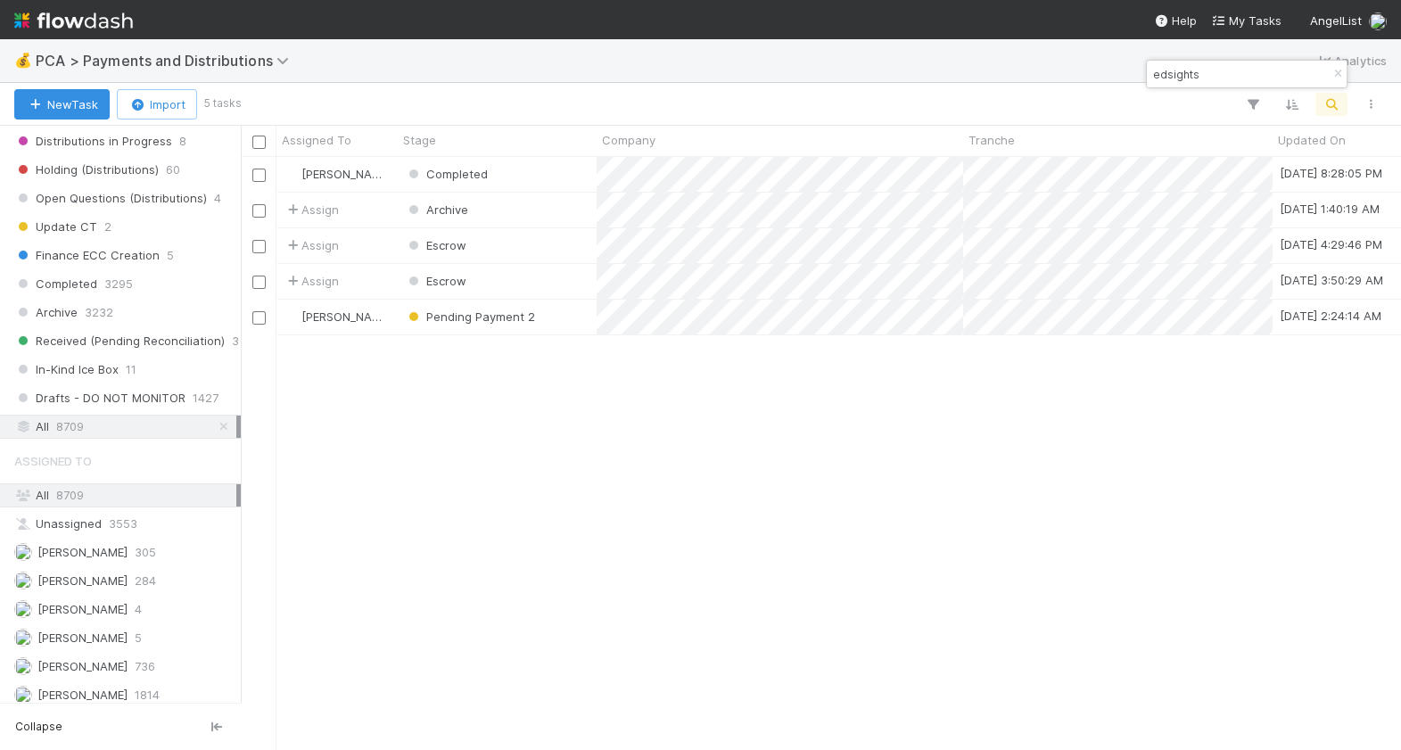
scroll to position [593, 1160]
type input "edsights"
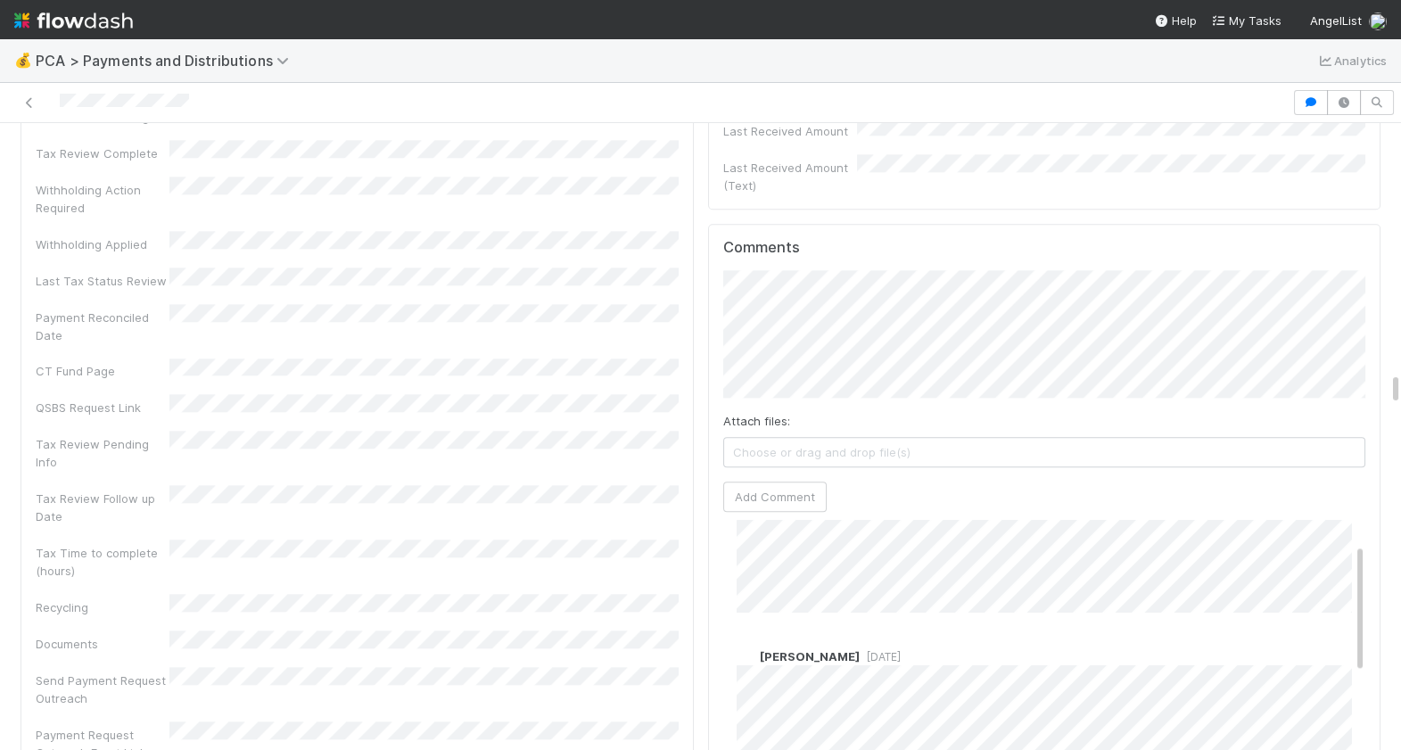
scroll to position [66, 0]
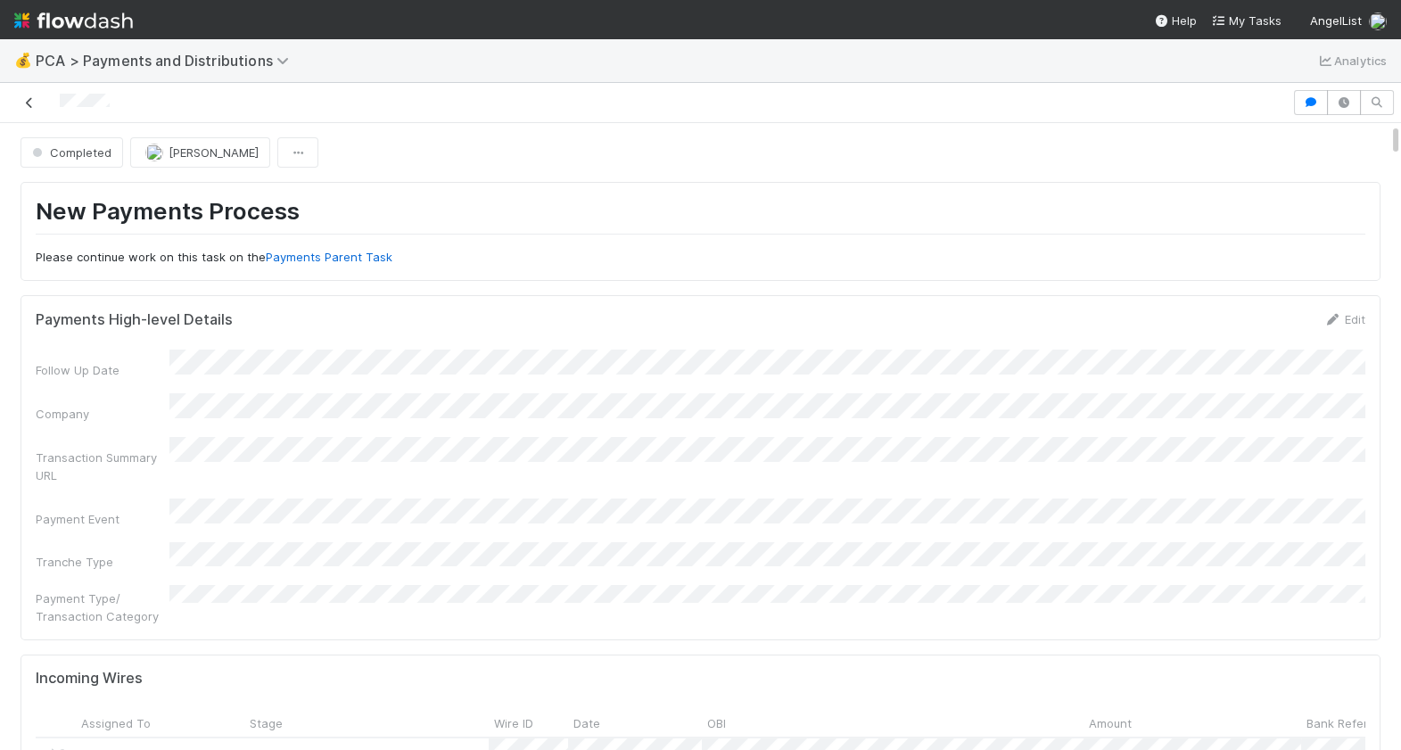
click at [27, 106] on icon at bounding box center [30, 103] width 18 height 12
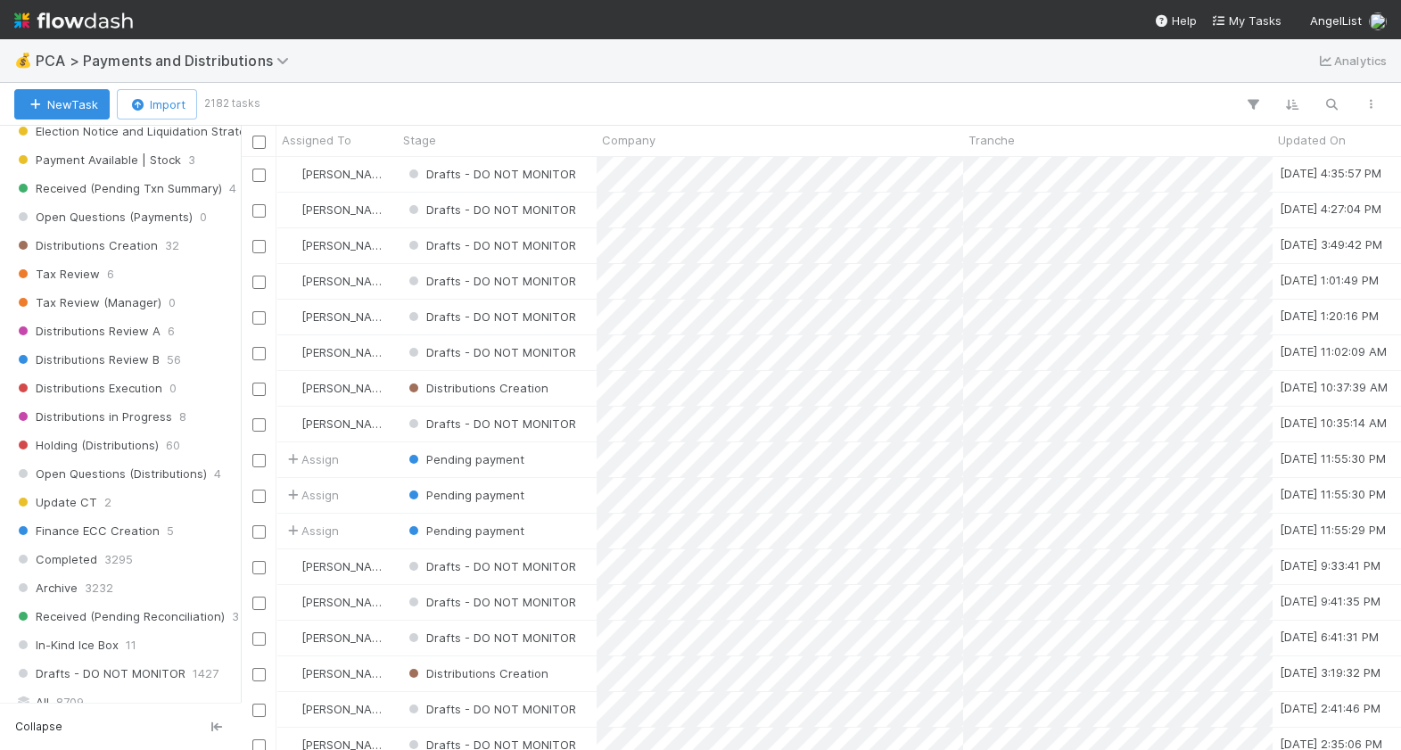
scroll to position [1477, 0]
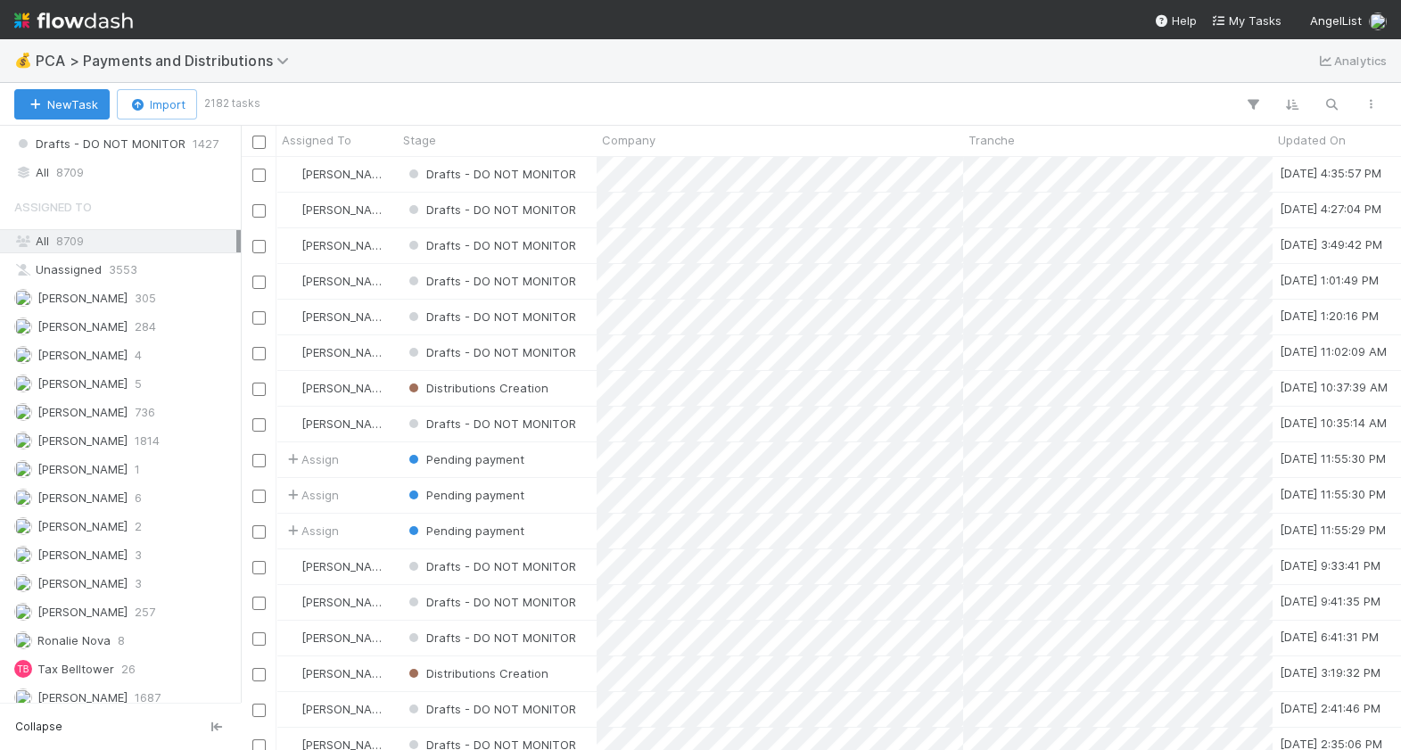
click at [89, 178] on div "Saved Views 🌶️ My Tasks 43 💡 Follow Ups Today (Payments) 0 🏧 Follow Ups Today (…" at bounding box center [120, 414] width 241 height 577
click at [89, 164] on div "All 8709" at bounding box center [125, 172] width 222 height 22
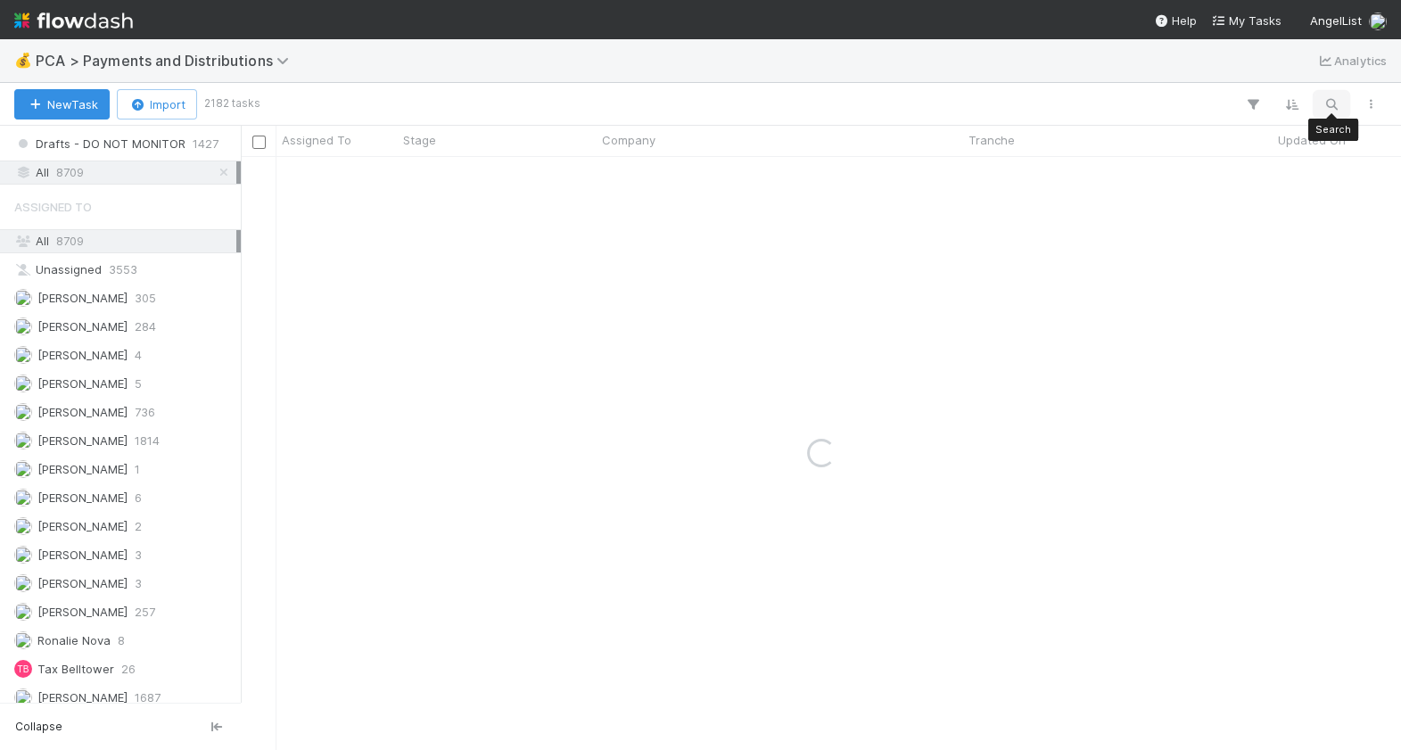
click at [1321, 104] on button "button" at bounding box center [1332, 104] width 32 height 23
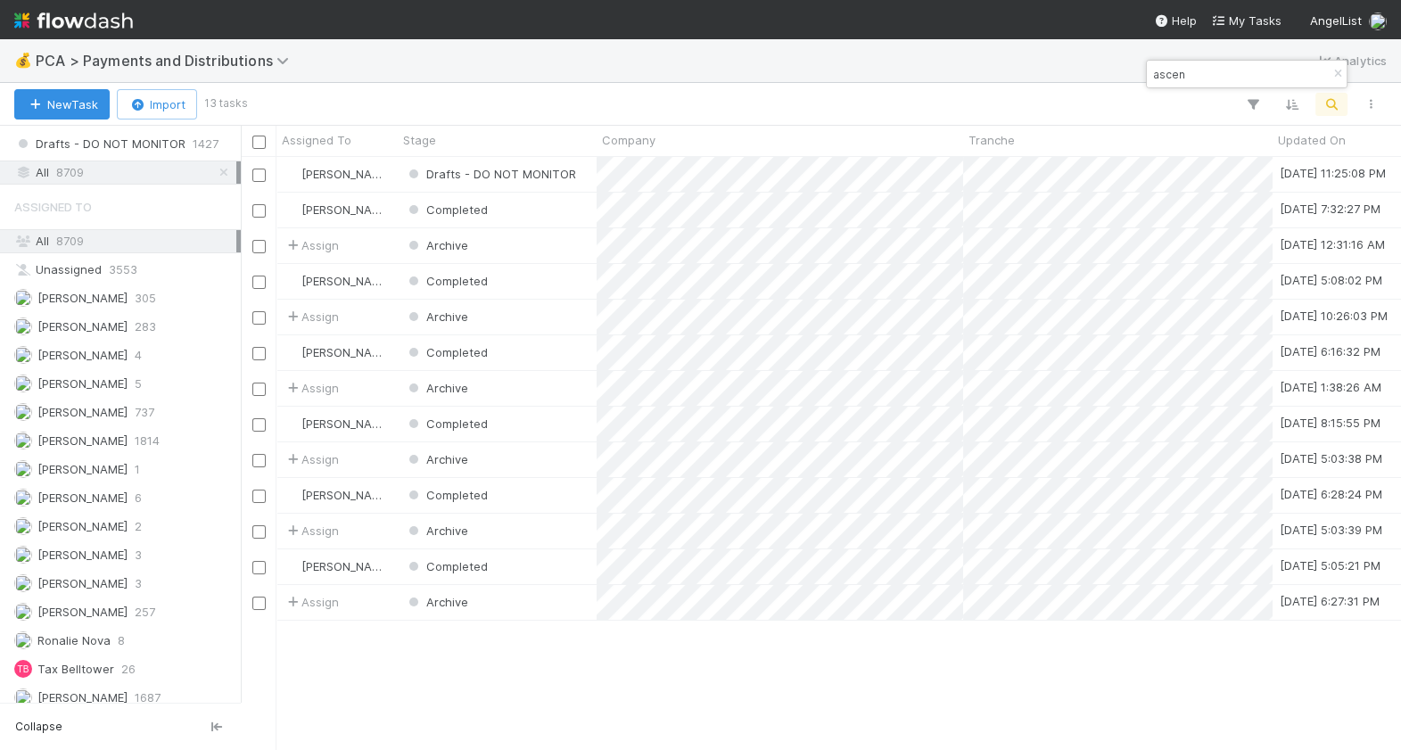
scroll to position [593, 1160]
type input "ascen"
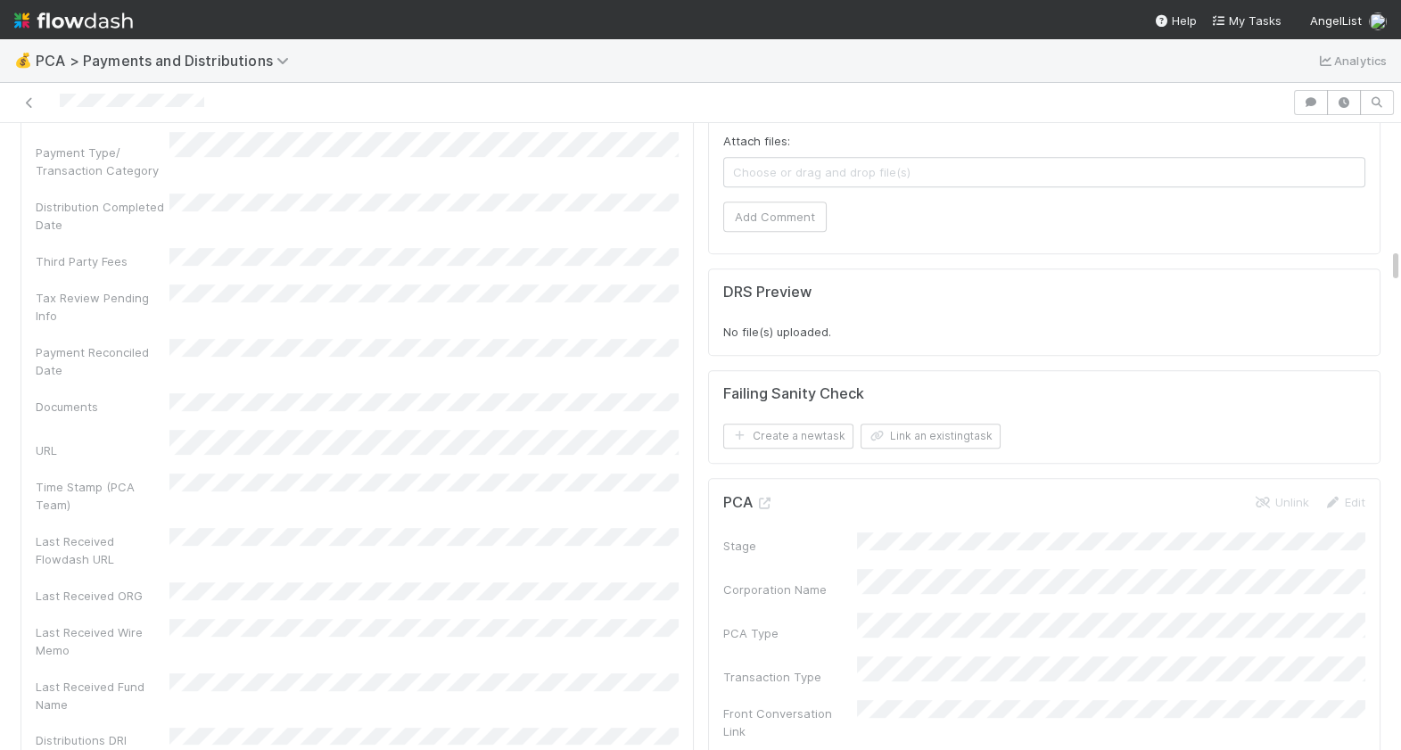
scroll to position [2196, 0]
click at [769, 491] on icon at bounding box center [765, 497] width 18 height 12
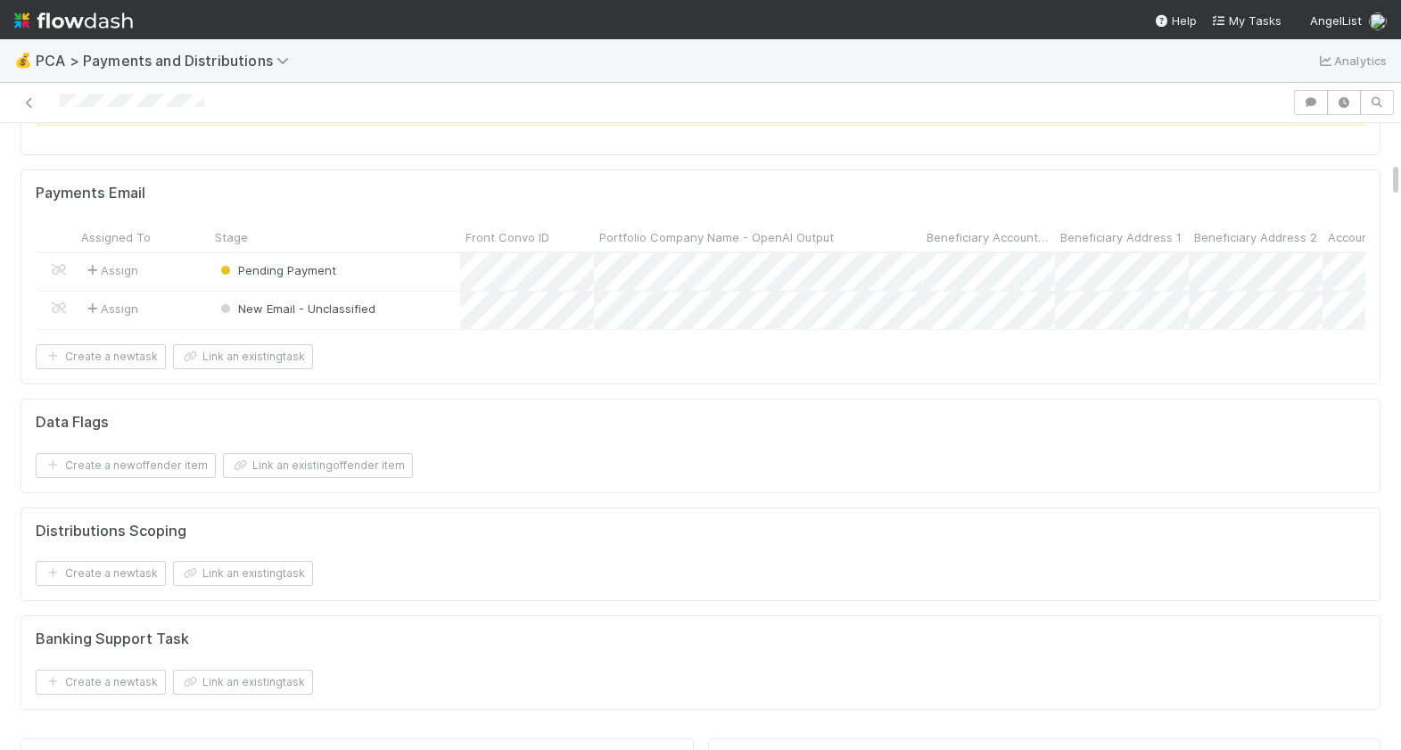
scroll to position [674, 0]
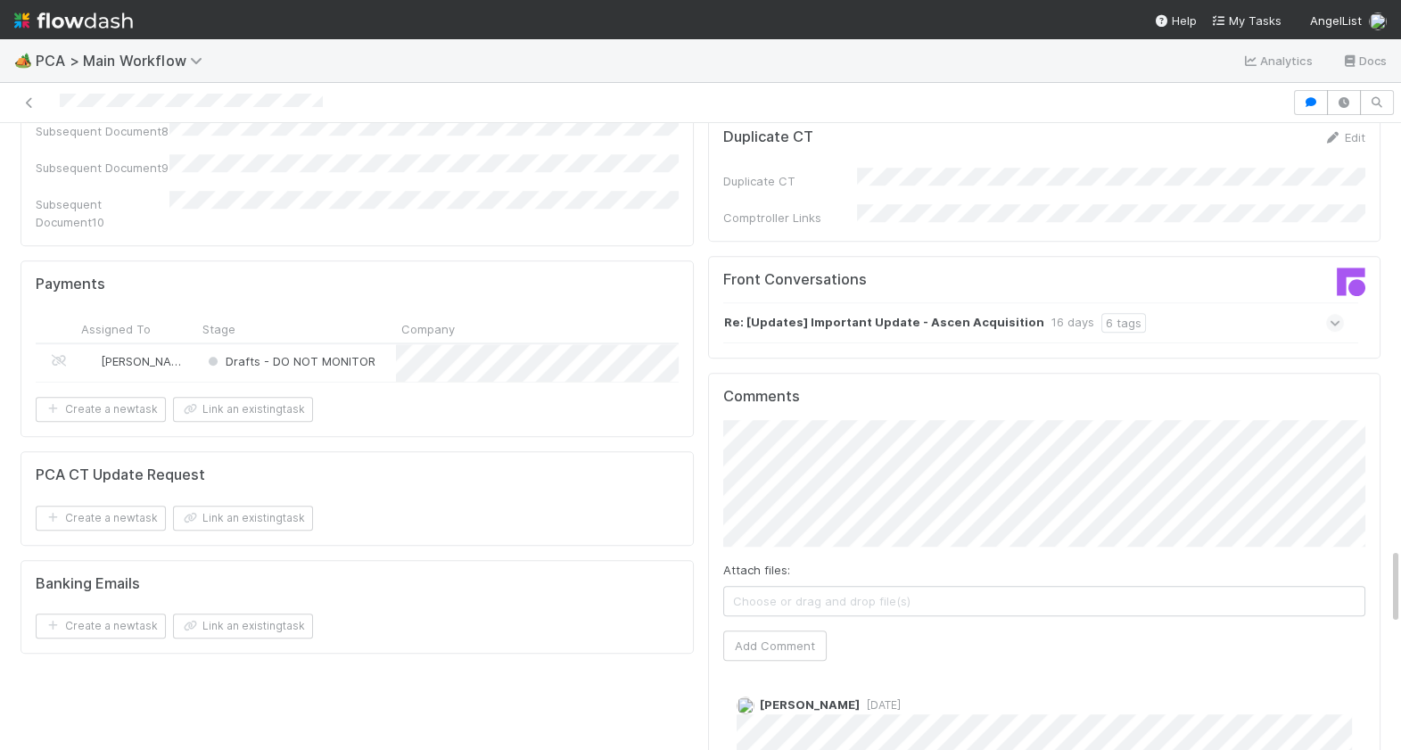
scroll to position [3432, 0]
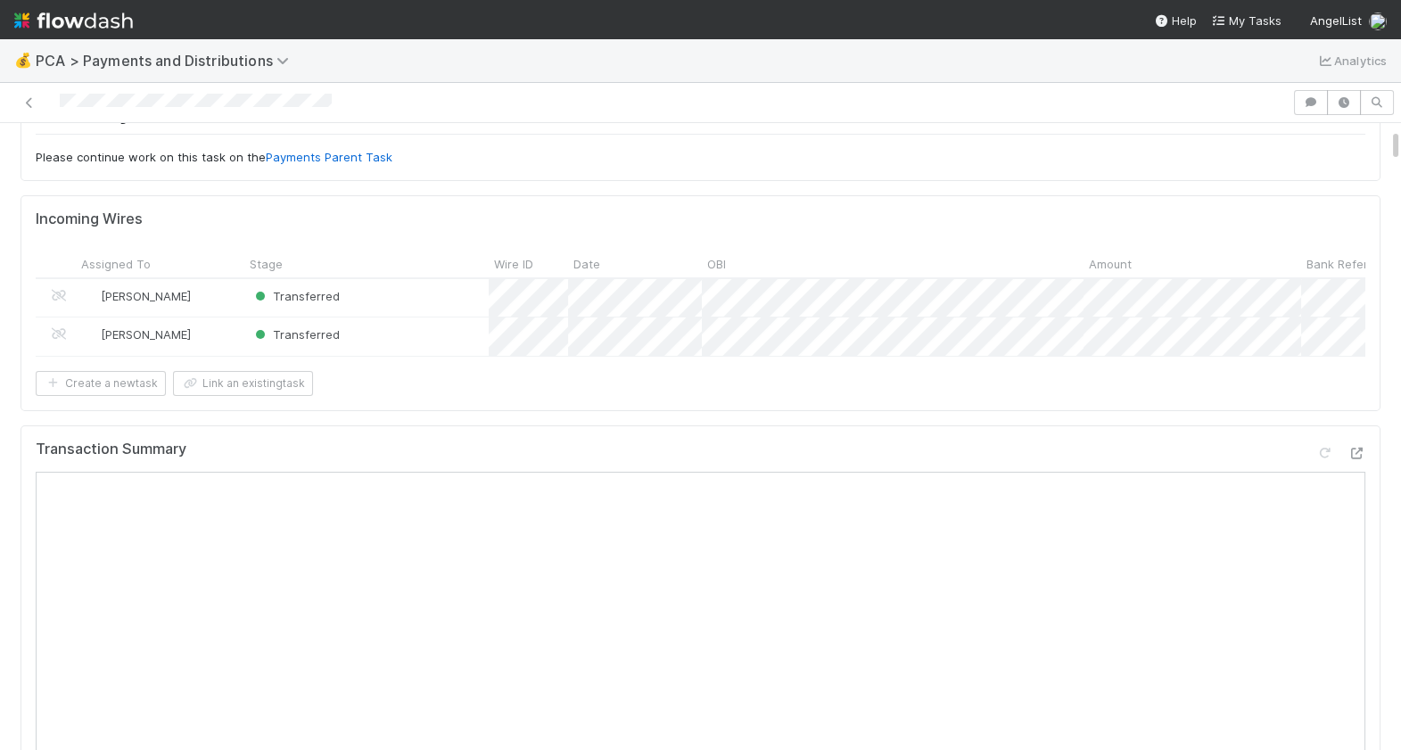
scroll to position [115, 0]
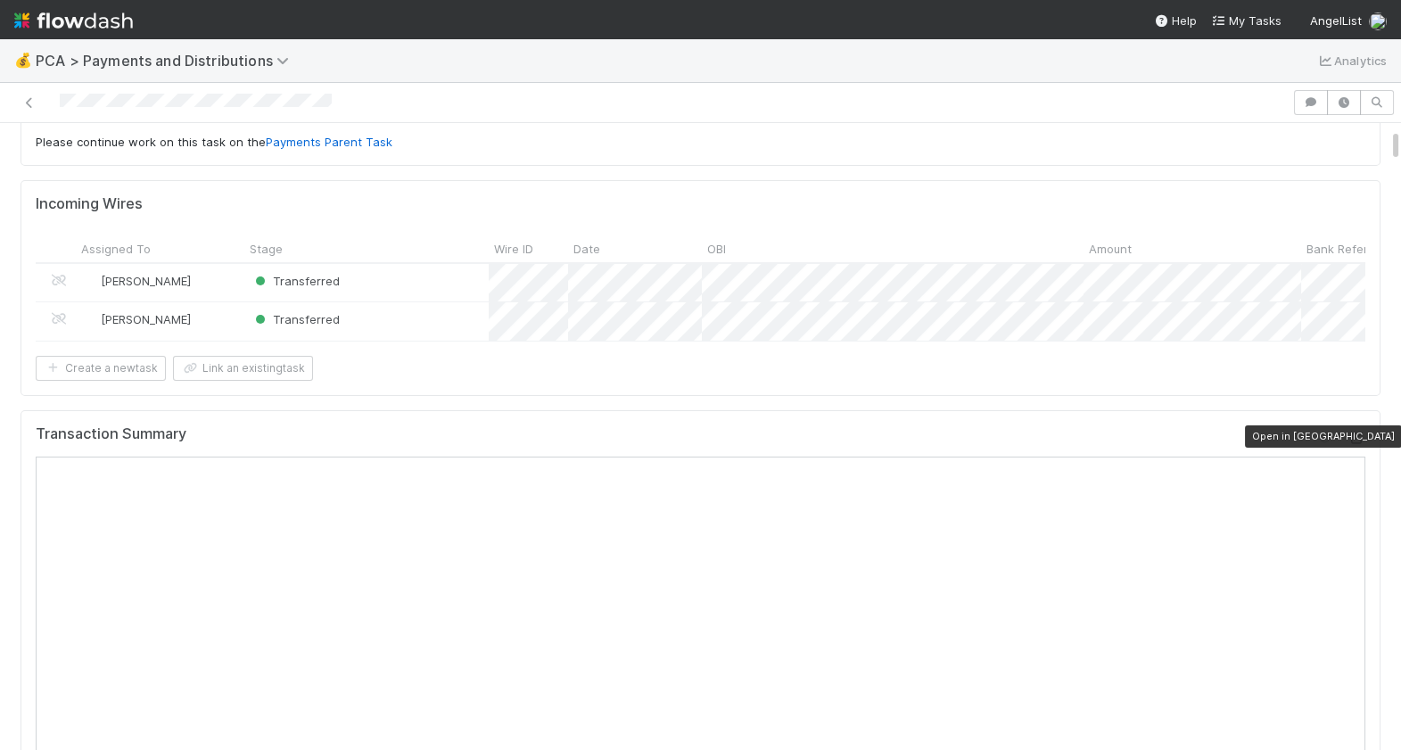
click at [1358, 433] on icon at bounding box center [1357, 439] width 18 height 12
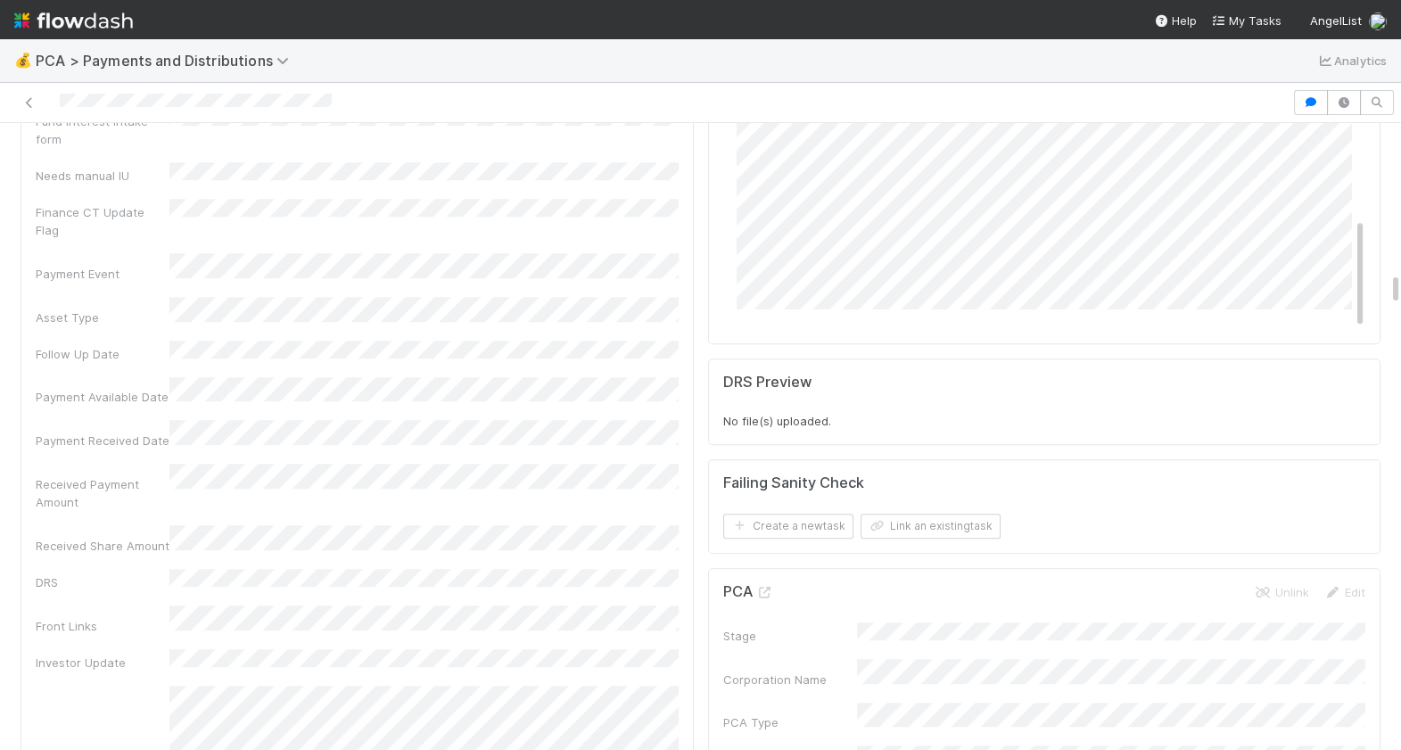
scroll to position [3356, 0]
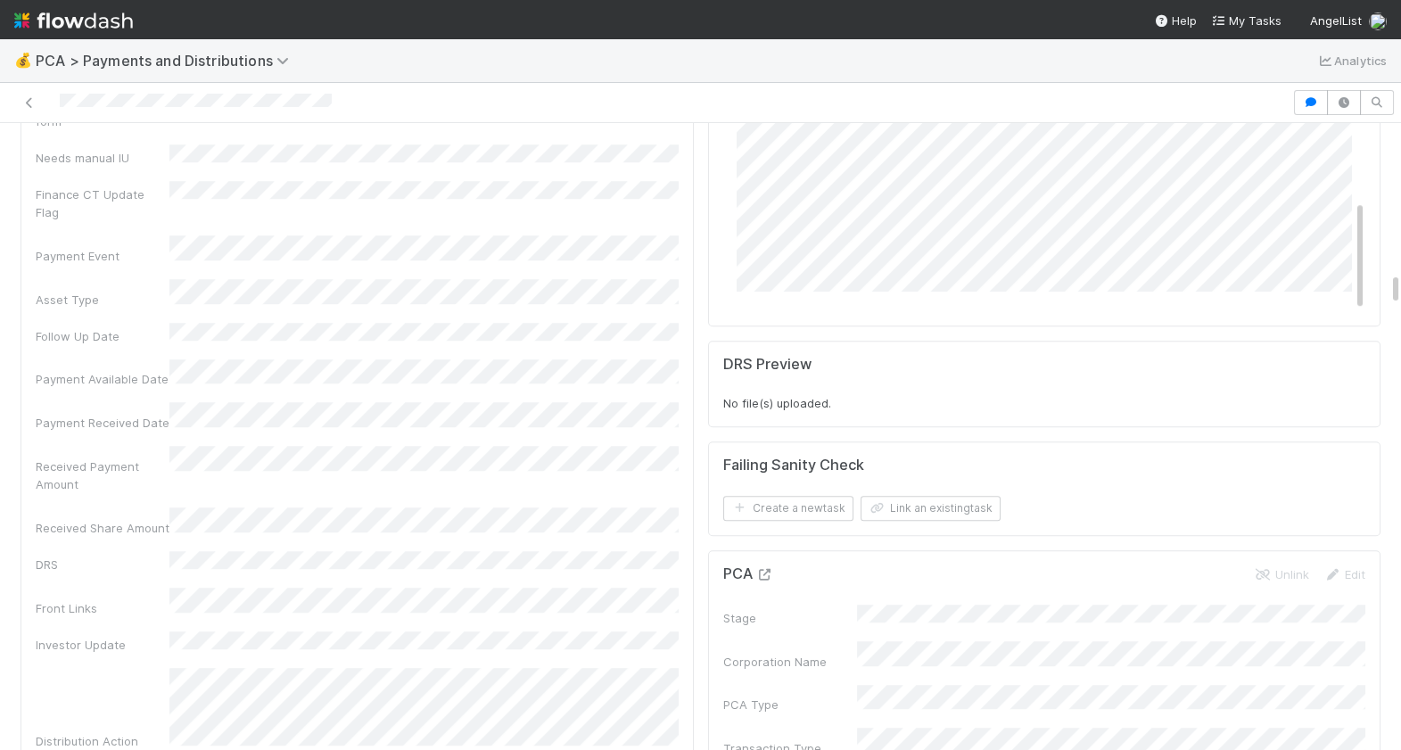
click at [770, 569] on icon at bounding box center [765, 575] width 18 height 12
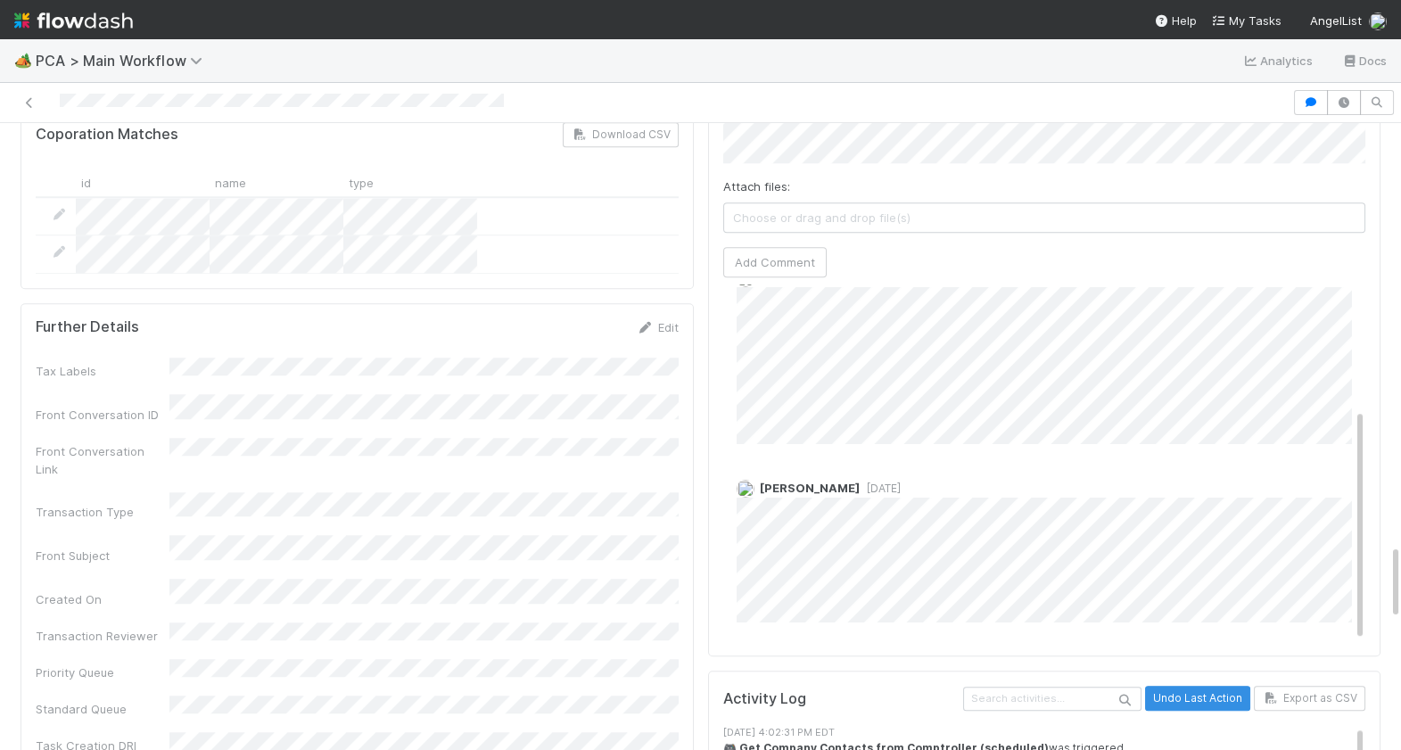
scroll to position [3505, 0]
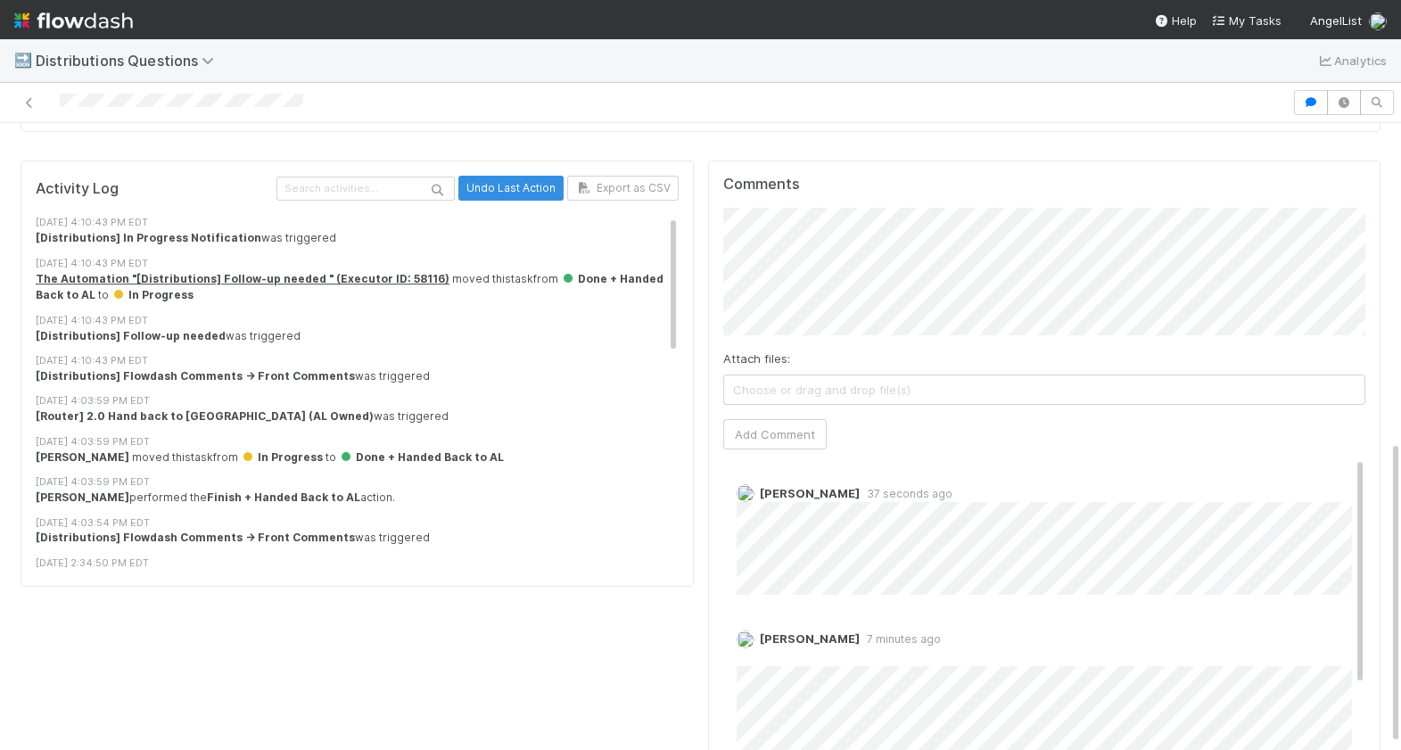
scroll to position [542, 0]
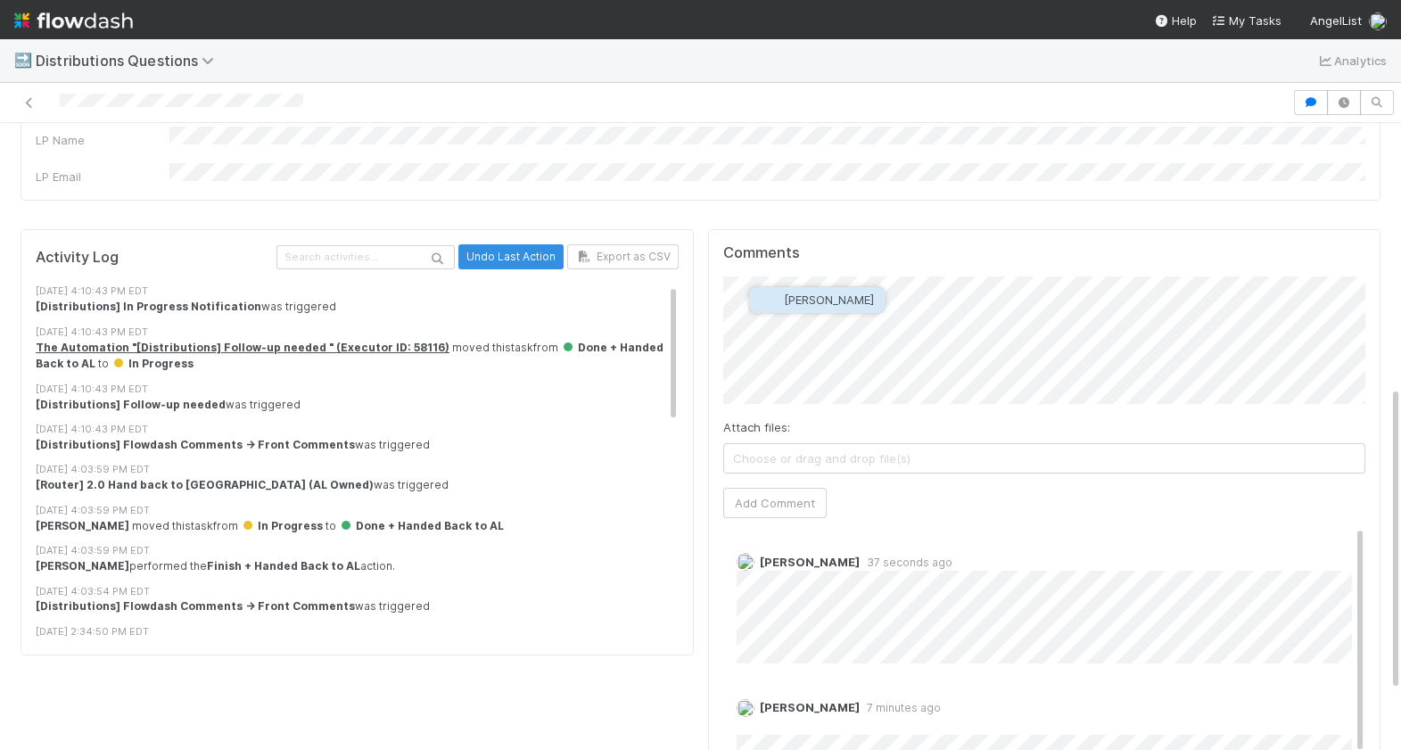
click at [831, 295] on span "[PERSON_NAME]" at bounding box center [829, 300] width 90 height 14
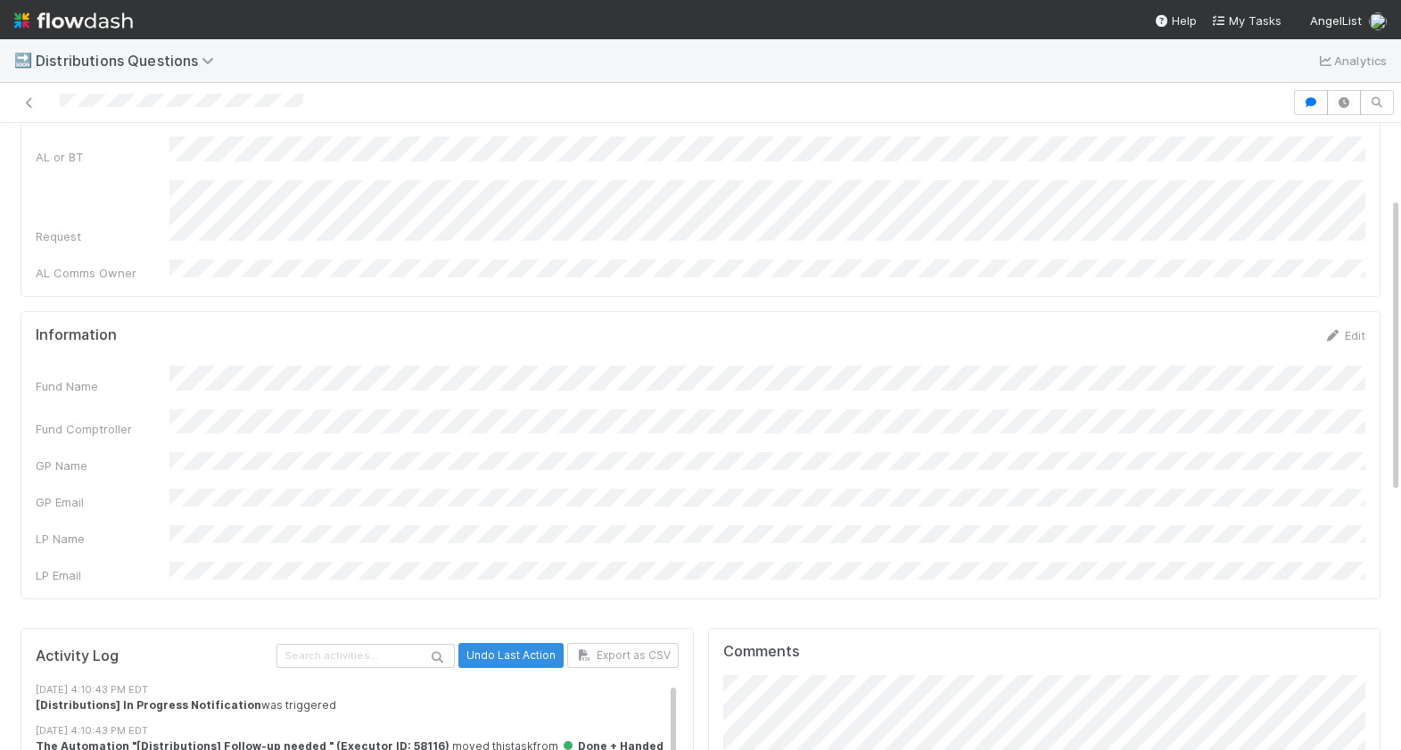
scroll to position [0, 0]
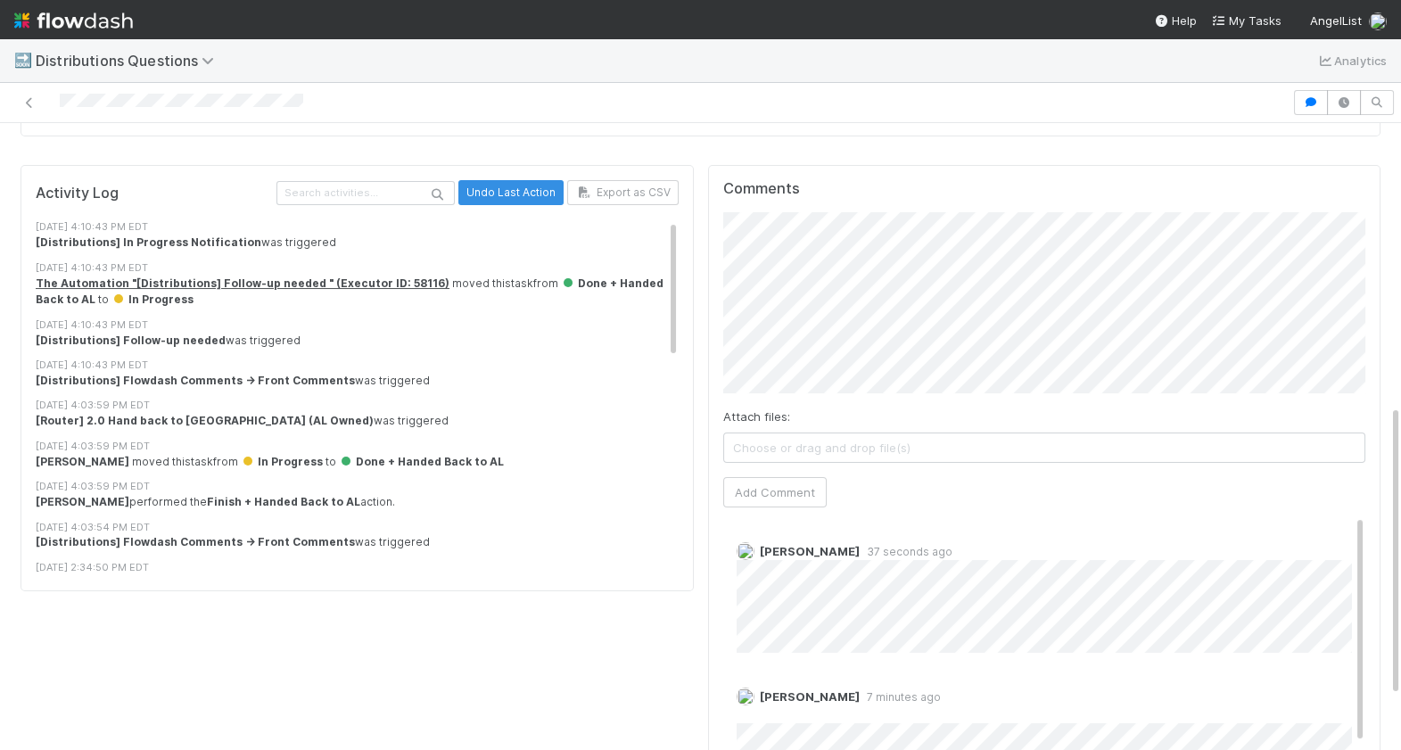
scroll to position [604, 0]
click at [773, 480] on button "Add Comment" at bounding box center [774, 495] width 103 height 30
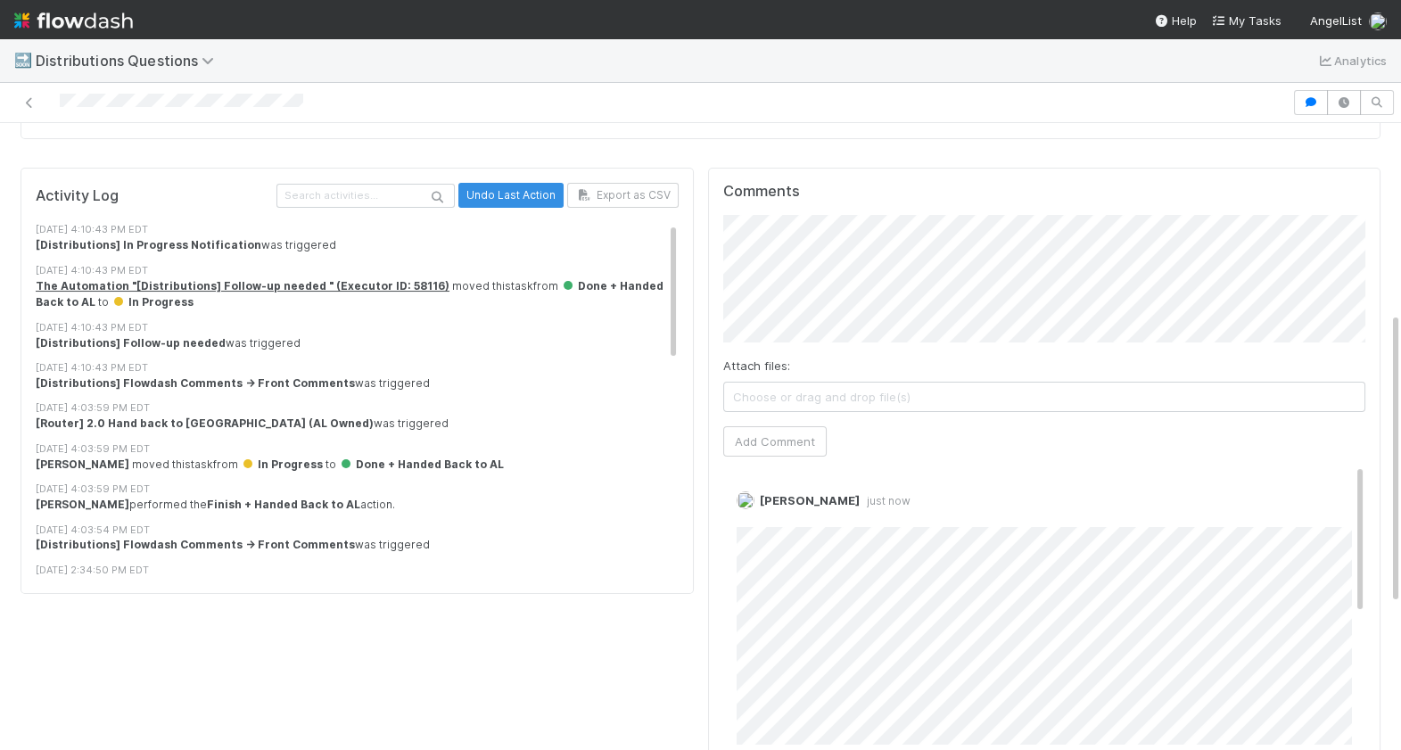
scroll to position [0, 0]
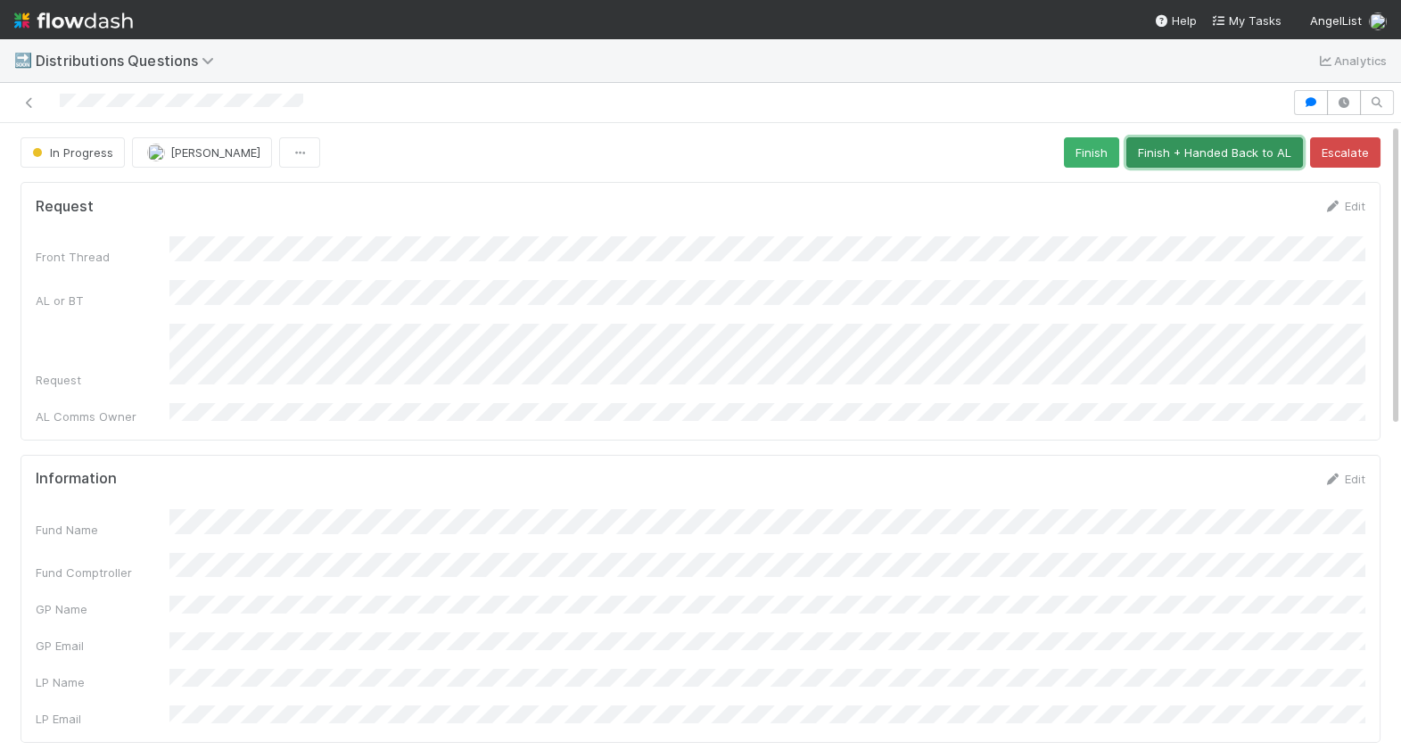
click at [1230, 155] on button "Finish + Handed Back to AL" at bounding box center [1215, 152] width 177 height 30
